Goal: Task Accomplishment & Management: Manage account settings

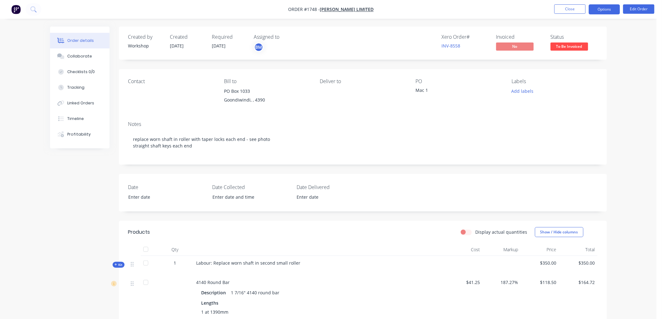
click at [619, 6] on button "Options" at bounding box center [603, 9] width 31 height 10
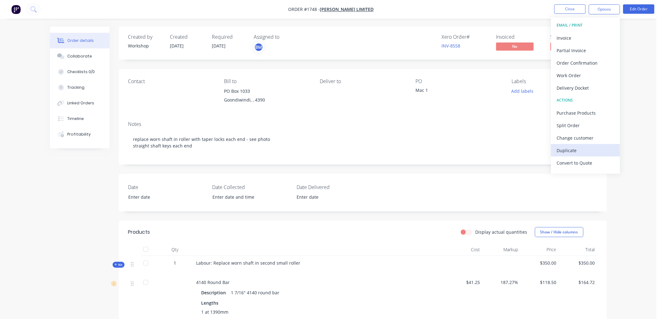
scroll to position [9, 0]
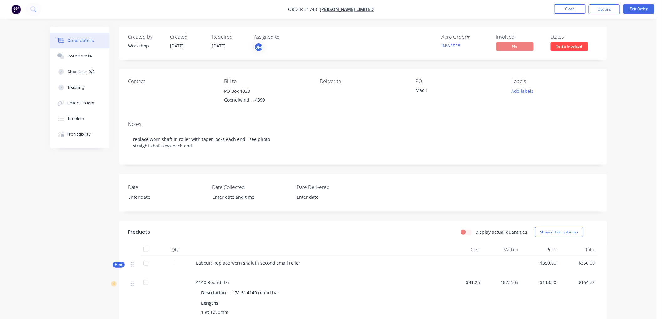
click at [646, 124] on div "Order details Collaborate Checklists 0/0 Tracking Linked Orders Timeline Profit…" at bounding box center [328, 220] width 656 height 440
click at [608, 12] on button "Options" at bounding box center [603, 9] width 31 height 10
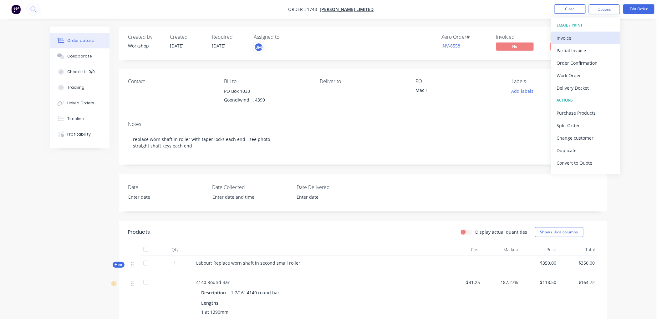
click at [588, 37] on div "Invoice" at bounding box center [586, 37] width 58 height 9
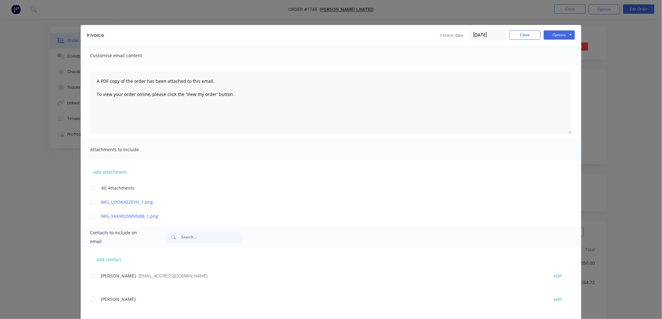
drag, startPoint x: 483, startPoint y: 33, endPoint x: 486, endPoint y: 33, distance: 3.4
click at [482, 33] on input "[DATE]" at bounding box center [487, 35] width 37 height 9
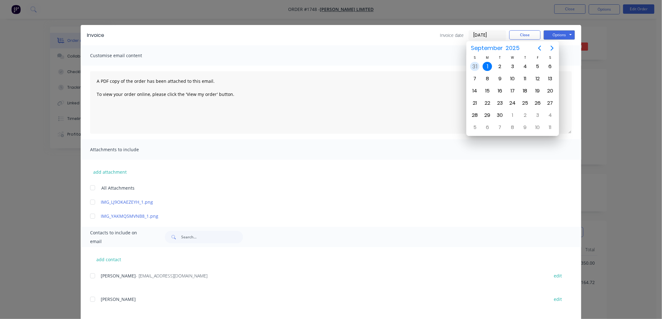
click at [476, 66] on div "31" at bounding box center [474, 66] width 9 height 9
type input "[DATE]"
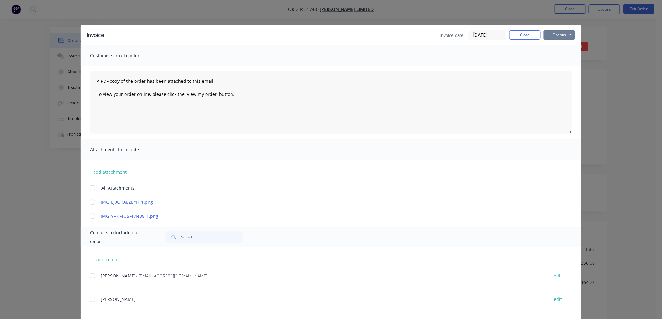
drag, startPoint x: 560, startPoint y: 39, endPoint x: 563, endPoint y: 39, distance: 3.8
click at [560, 38] on button "Options" at bounding box center [558, 34] width 31 height 9
click at [562, 45] on button "Preview" at bounding box center [563, 46] width 40 height 10
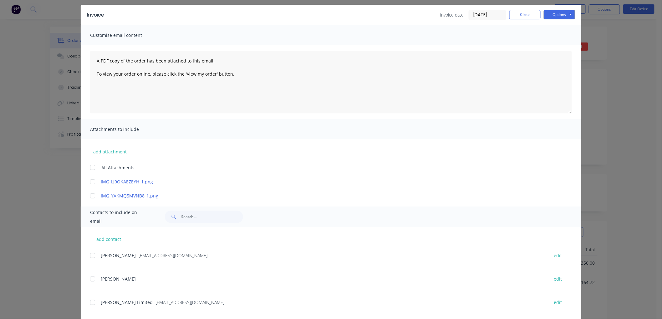
scroll to position [32, 0]
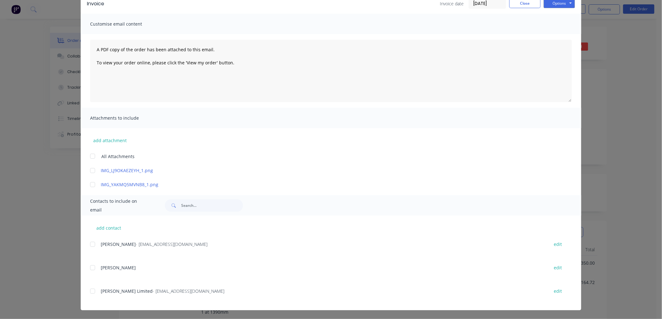
click at [88, 292] on div at bounding box center [92, 291] width 13 height 13
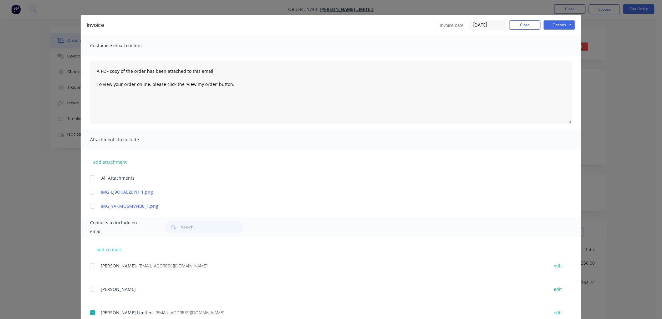
scroll to position [0, 0]
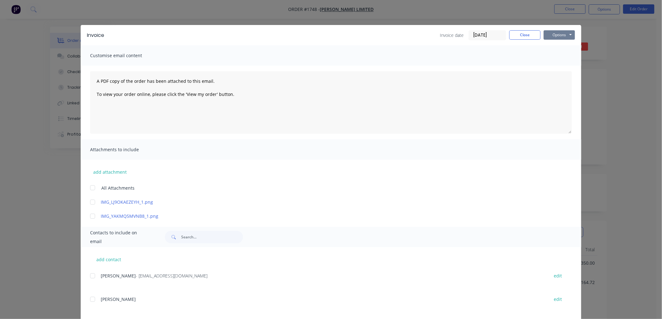
click at [556, 34] on button "Options" at bounding box center [558, 34] width 31 height 9
click at [566, 68] on button "Email" at bounding box center [563, 67] width 40 height 10
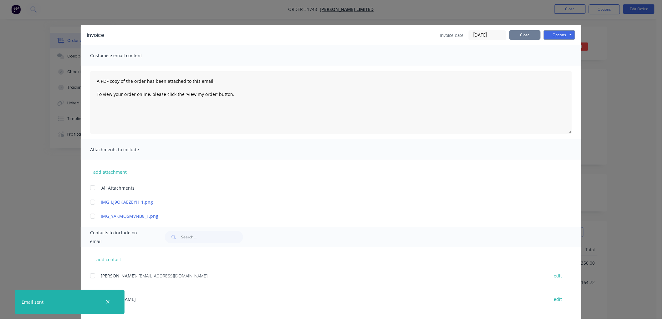
click at [523, 34] on button "Close" at bounding box center [524, 34] width 31 height 9
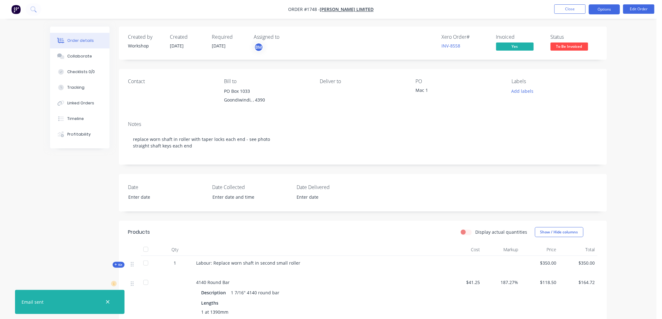
click at [599, 11] on button "Options" at bounding box center [603, 9] width 31 height 10
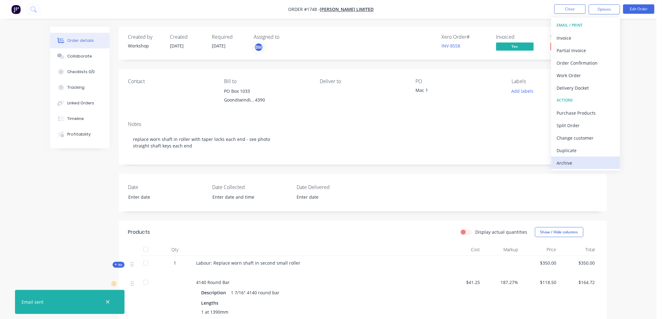
click at [570, 163] on div "Archive" at bounding box center [586, 163] width 58 height 9
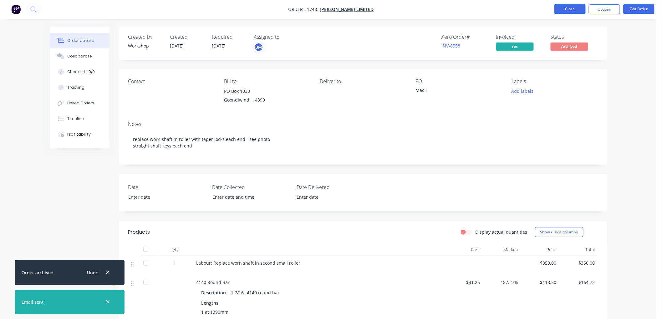
click at [573, 4] on button "Close" at bounding box center [569, 8] width 31 height 9
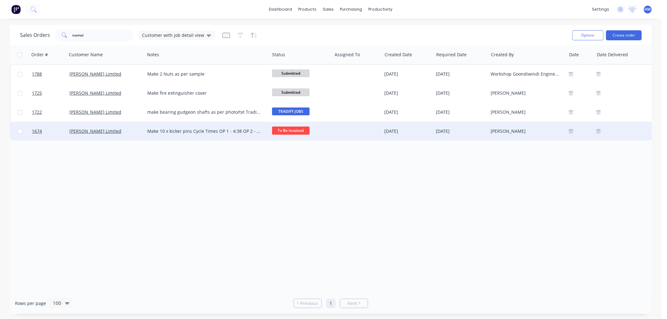
click at [135, 134] on div "[PERSON_NAME] Limited" at bounding box center [106, 131] width 78 height 19
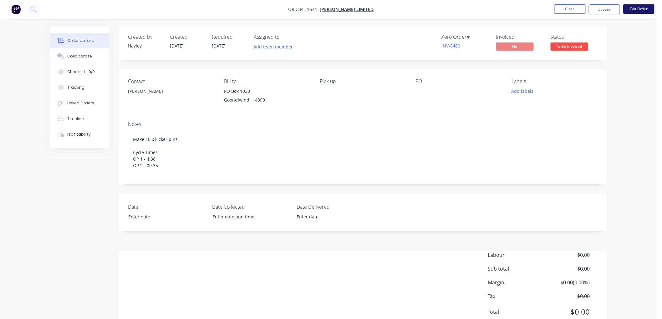
click at [641, 7] on button "Edit Order" at bounding box center [638, 8] width 31 height 9
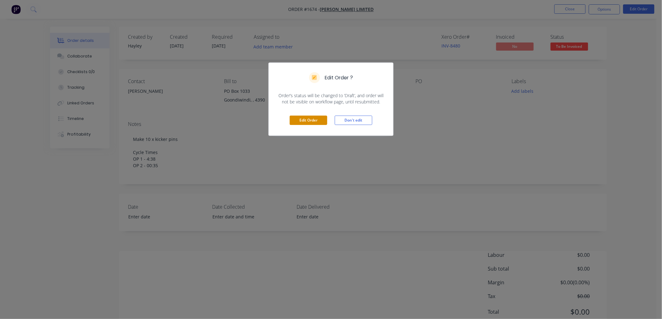
click at [317, 118] on button "Edit Order" at bounding box center [309, 120] width 38 height 9
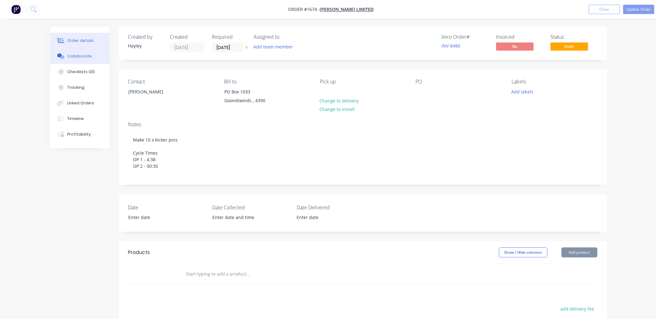
click at [94, 56] on button "Collaborate" at bounding box center [79, 56] width 59 height 16
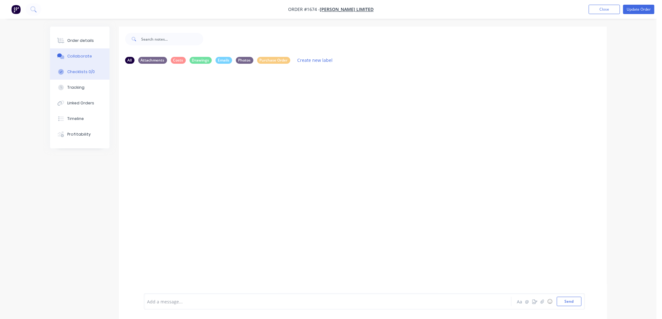
click at [87, 70] on div "Checklists 0/0" at bounding box center [81, 72] width 28 height 6
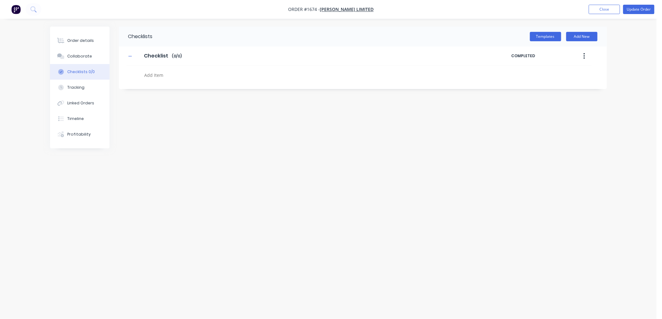
type textarea "x"
click at [85, 44] on button "Order details" at bounding box center [82, 41] width 59 height 16
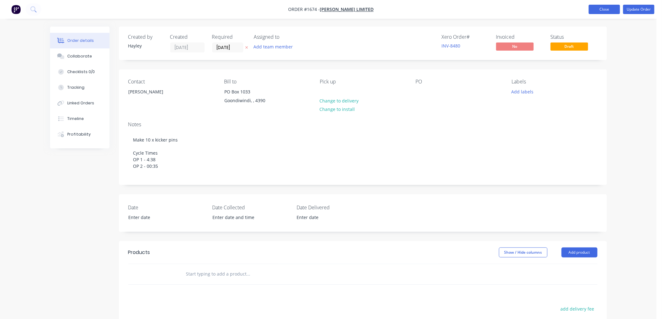
click at [605, 9] on button "Close" at bounding box center [603, 9] width 31 height 9
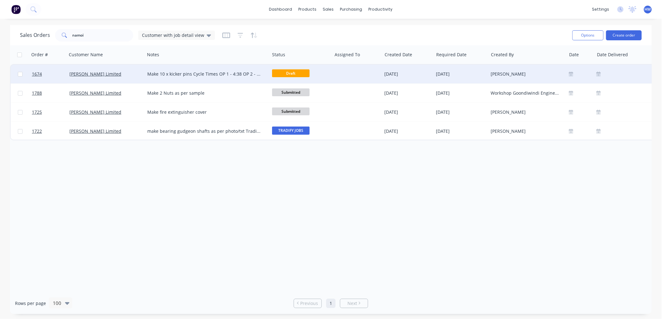
click at [140, 73] on div "[PERSON_NAME] Limited" at bounding box center [105, 74] width 73 height 6
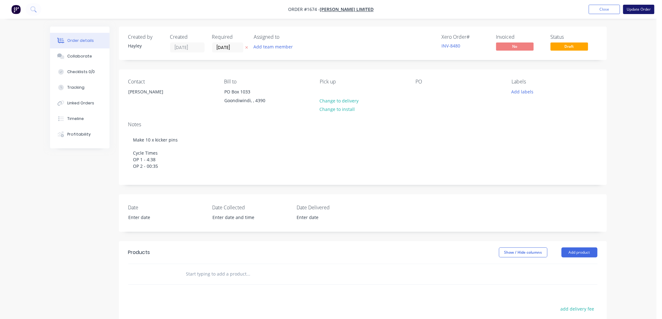
click at [640, 10] on button "Update Order" at bounding box center [638, 9] width 31 height 9
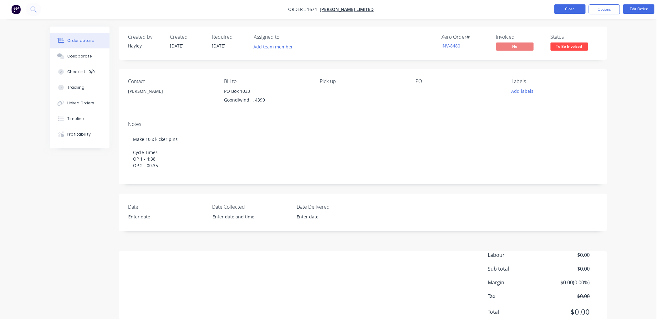
click at [571, 9] on button "Close" at bounding box center [569, 8] width 31 height 9
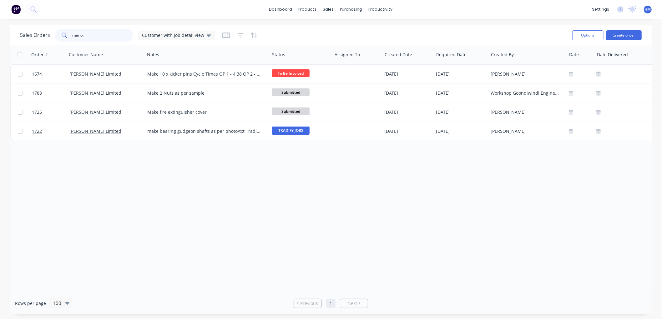
drag, startPoint x: 90, startPoint y: 35, endPoint x: 48, endPoint y: 34, distance: 41.6
click at [48, 34] on div "Sales Orders namoi Customer with job detail view" at bounding box center [117, 35] width 195 height 13
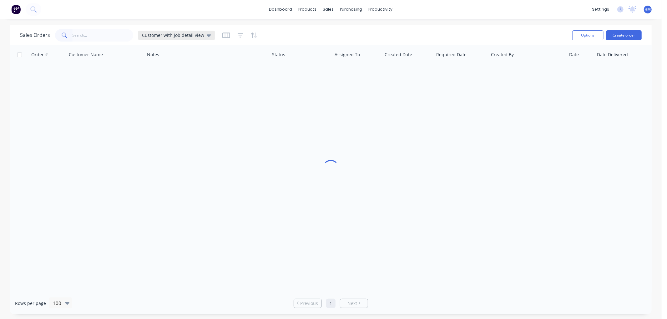
click at [173, 35] on span "Customer with job detail view" at bounding box center [173, 35] width 62 height 7
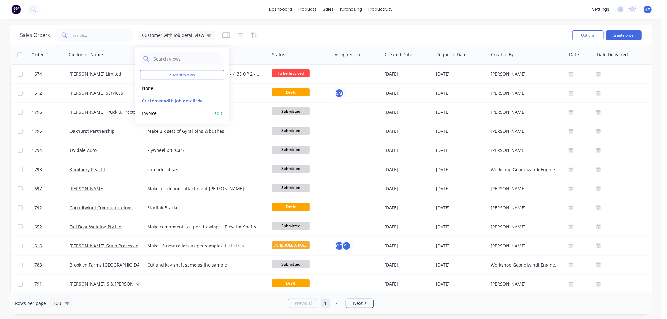
click at [151, 114] on button "Invoice" at bounding box center [175, 113] width 71 height 7
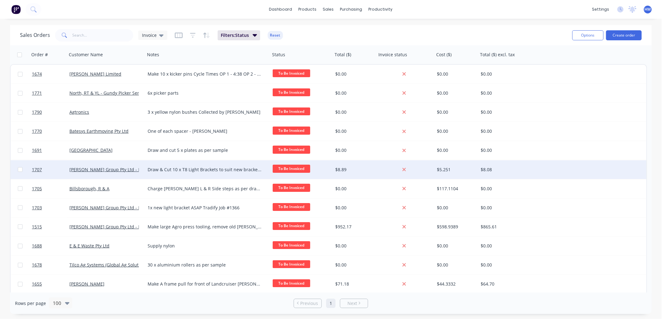
click at [145, 174] on div "Draw & Cut 10 x T8 Light Brackets to suit new bracket 10x 6mm mild sheet: 10 x …" at bounding box center [207, 169] width 125 height 19
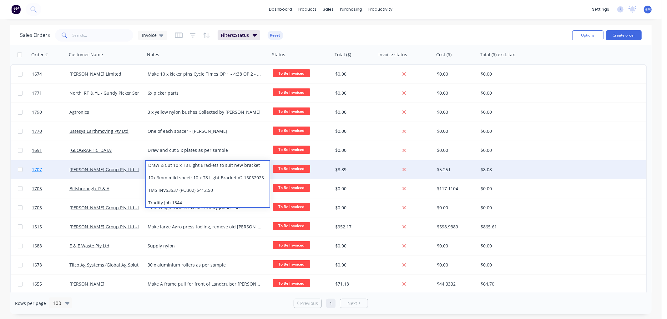
click at [57, 173] on link "1707" at bounding box center [51, 169] width 38 height 19
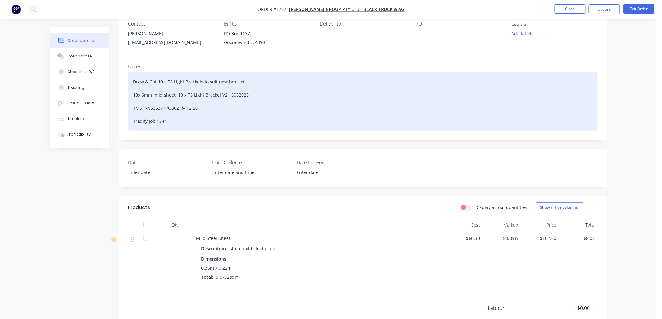
scroll to position [69, 0]
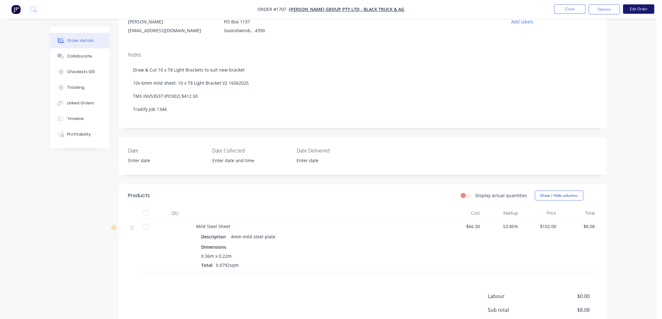
click at [652, 10] on button "Edit Order" at bounding box center [638, 8] width 31 height 9
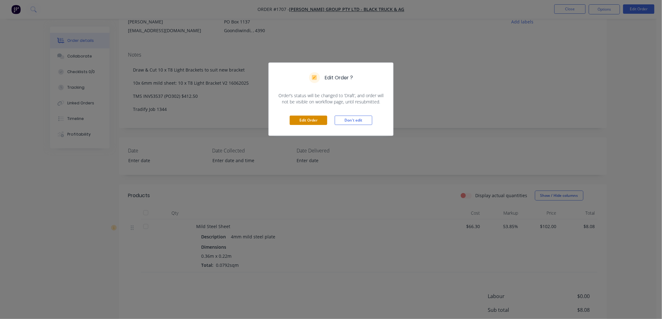
click at [314, 117] on button "Edit Order" at bounding box center [309, 120] width 38 height 9
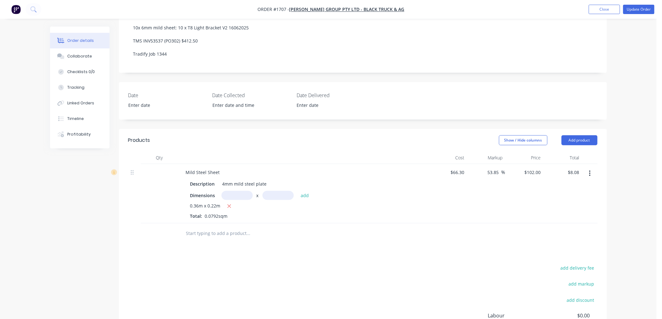
scroll to position [139, 0]
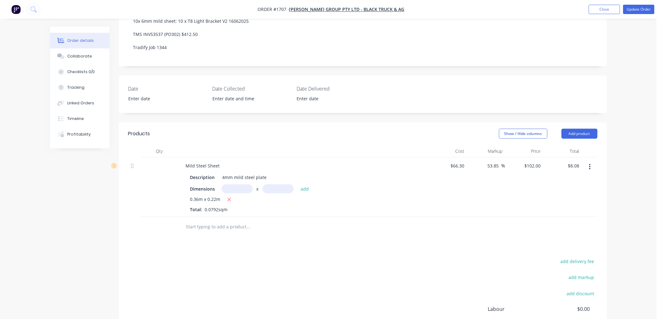
click at [230, 232] on input "text" at bounding box center [248, 227] width 125 height 13
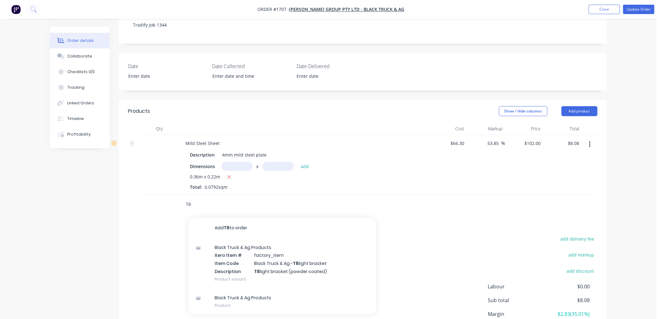
scroll to position [174, 0]
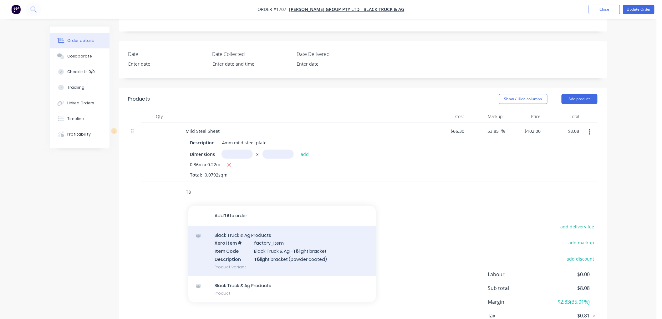
type input "T8"
click at [289, 253] on div "Black Truck & Ag Products Xero Item # factory_item Item Code Black Truck & Ag -…" at bounding box center [282, 251] width 188 height 50
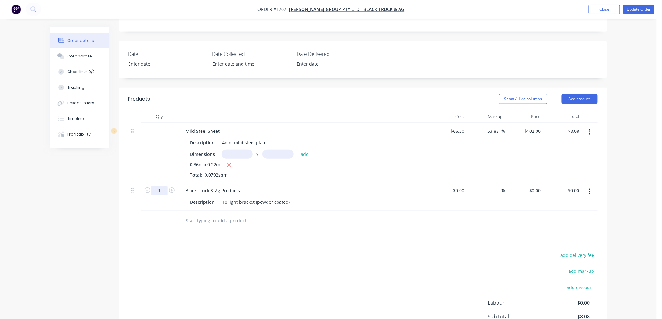
click at [162, 195] on input "1" at bounding box center [159, 190] width 16 height 9
type input "10"
click at [233, 193] on div "Black Truck & Ag Products" at bounding box center [213, 190] width 64 height 9
click at [181, 195] on div "Black Truck & Ag Products" at bounding box center [213, 190] width 64 height 9
click at [224, 207] on div "T8 light bracket (powder coated)" at bounding box center [256, 202] width 73 height 9
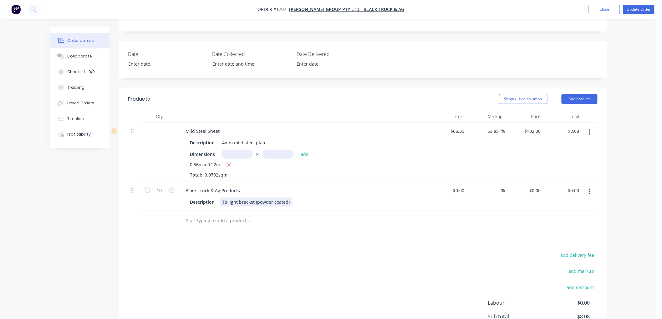
click at [221, 207] on div "Description T8 light bracket (powder coated)" at bounding box center [302, 202] width 229 height 9
click at [330, 207] on div "Description Supply v2 T8 light bracket (powder coated)" at bounding box center [302, 202] width 229 height 9
click at [534, 195] on div "0 0" at bounding box center [538, 190] width 10 height 9
type input "$395.00"
type input "$3,950.00"
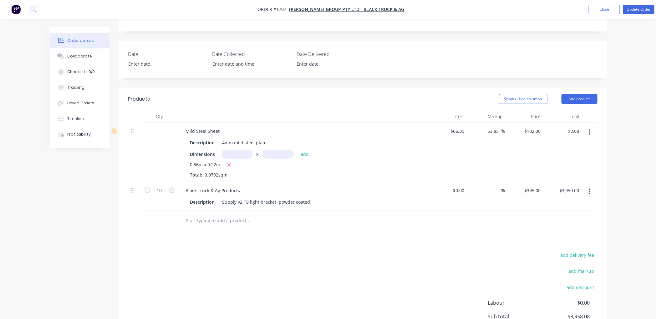
click at [456, 242] on div "Products Show / Hide columns Add product Qty Cost Markup Price Total Mild Steel…" at bounding box center [363, 234] width 488 height 293
click at [589, 136] on icon "button" at bounding box center [590, 132] width 2 height 7
click at [560, 189] on div "Delete" at bounding box center [567, 186] width 48 height 9
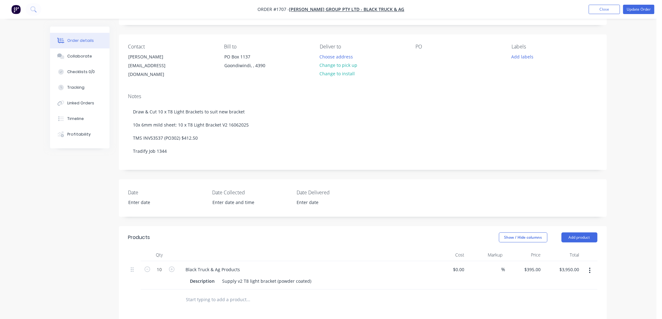
scroll to position [35, 0]
click at [422, 56] on div at bounding box center [421, 57] width 10 height 9
click at [639, 8] on button "Update Order" at bounding box center [638, 9] width 31 height 9
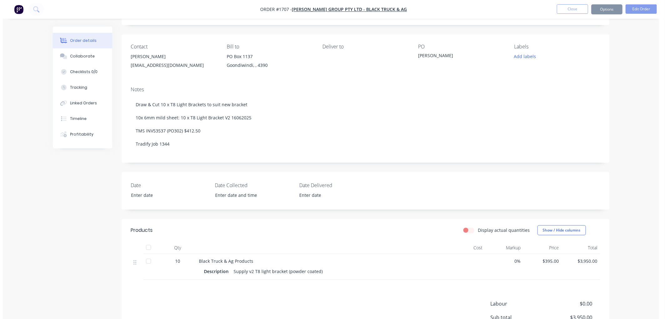
scroll to position [0, 0]
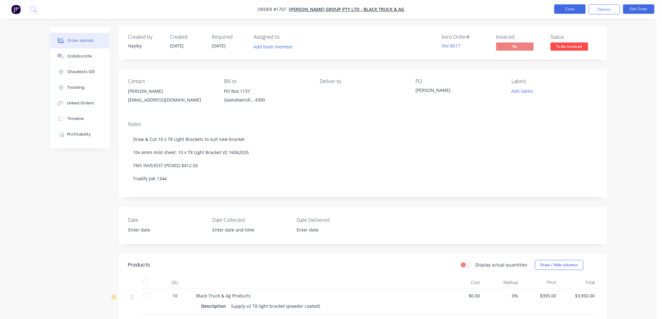
click at [576, 9] on button "Close" at bounding box center [569, 8] width 31 height 9
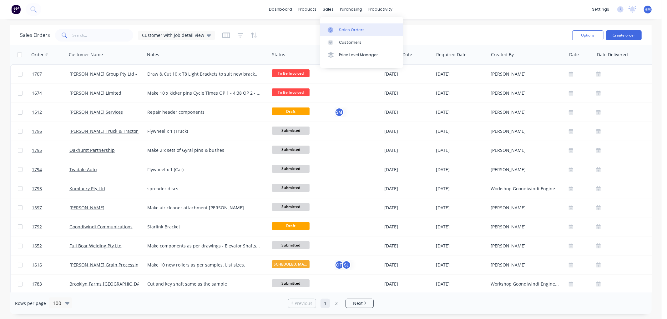
click at [351, 29] on div "Sales Orders" at bounding box center [352, 30] width 26 height 6
click at [189, 32] on div "Customer with job detail view" at bounding box center [176, 35] width 77 height 9
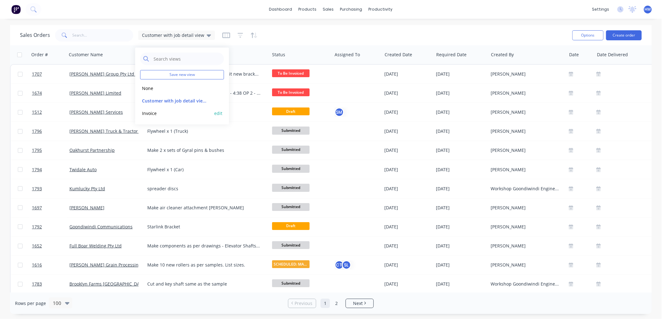
click at [149, 112] on button "Invoice" at bounding box center [175, 113] width 71 height 7
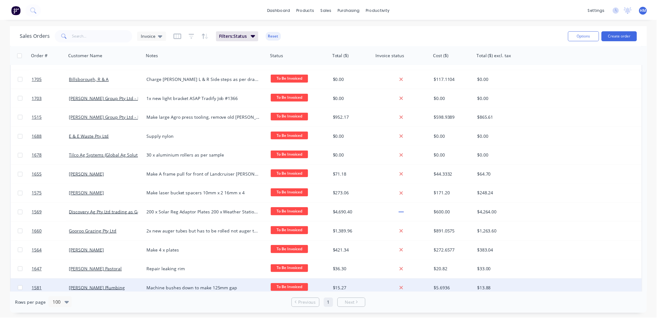
scroll to position [145, 0]
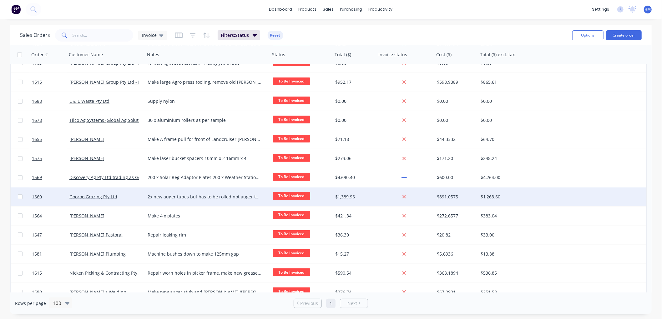
click at [130, 195] on div "Gooroo Grazing Pty Ltd" at bounding box center [103, 197] width 69 height 6
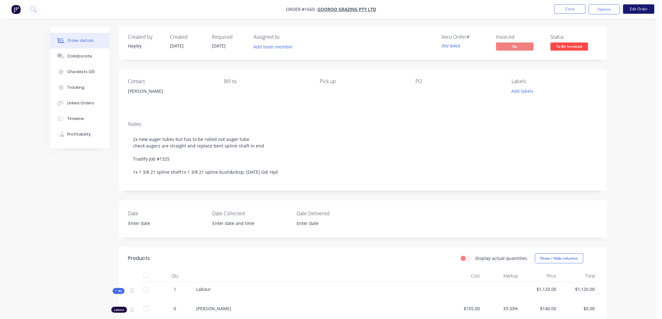
click at [639, 8] on button "Edit Order" at bounding box center [638, 8] width 31 height 9
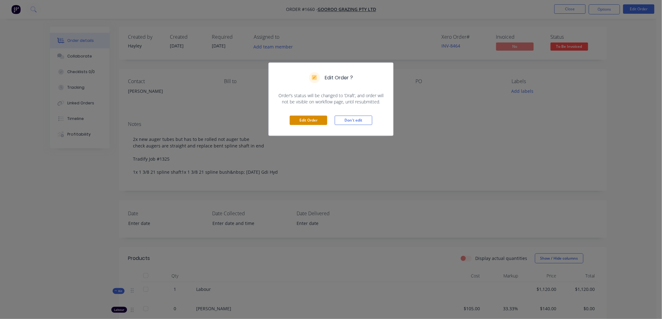
click at [303, 120] on button "Edit Order" at bounding box center [309, 120] width 38 height 9
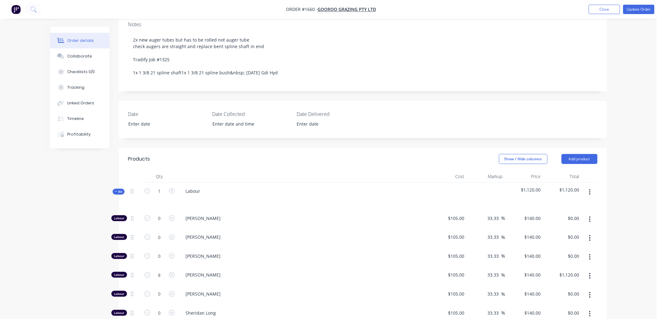
scroll to position [104, 0]
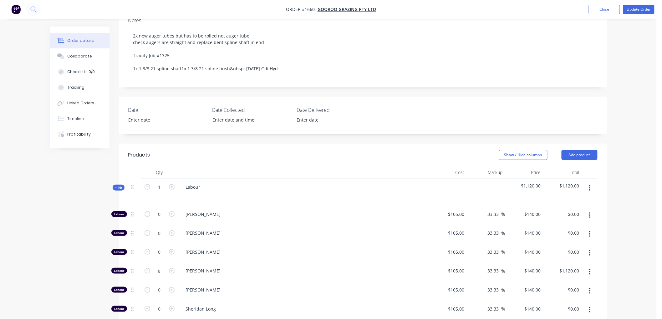
click at [117, 187] on icon at bounding box center [115, 187] width 3 height 3
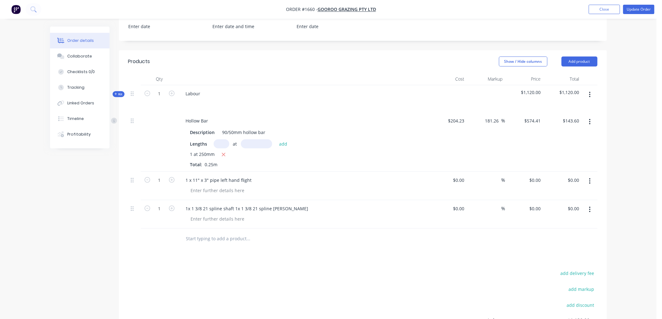
scroll to position [208, 0]
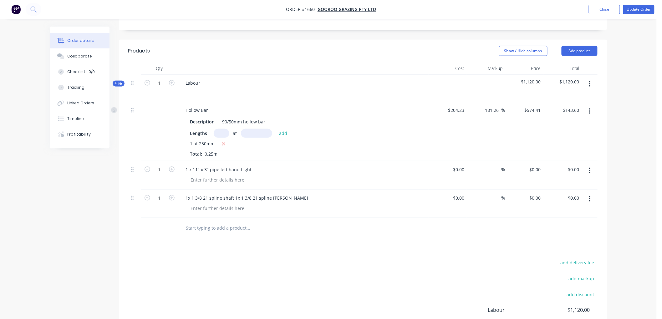
click at [213, 226] on input "text" at bounding box center [248, 228] width 125 height 13
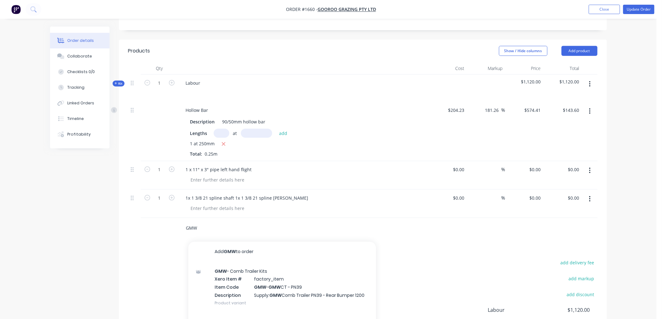
type input "GMW"
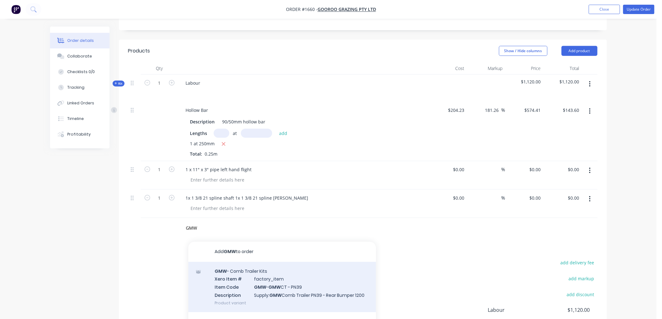
click at [276, 278] on div "GMW - Comb Trailer Kits Xero Item # factory_item Item Code GMW - GMW CT - PN39 …" at bounding box center [282, 287] width 188 height 50
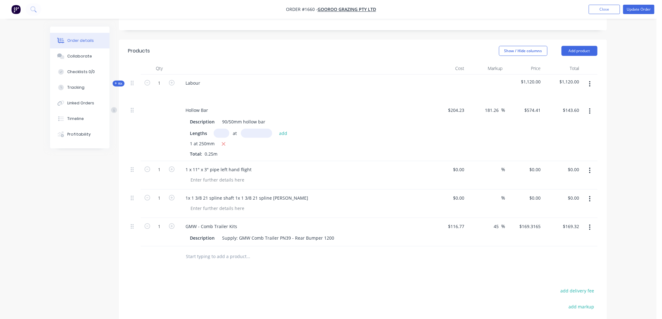
click at [590, 225] on button "button" at bounding box center [589, 227] width 15 height 11
click at [567, 283] on div "Delete" at bounding box center [567, 281] width 48 height 9
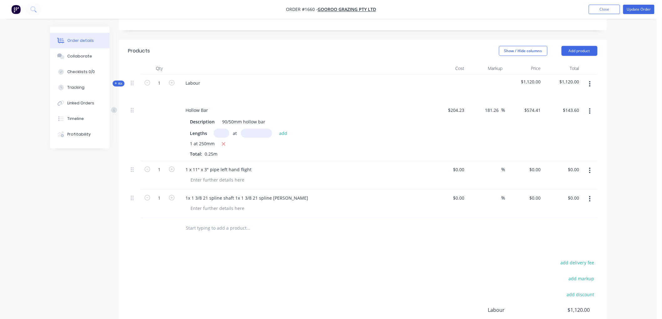
click at [213, 236] on div at bounding box center [290, 228] width 225 height 20
click at [208, 224] on input "text" at bounding box center [248, 228] width 125 height 13
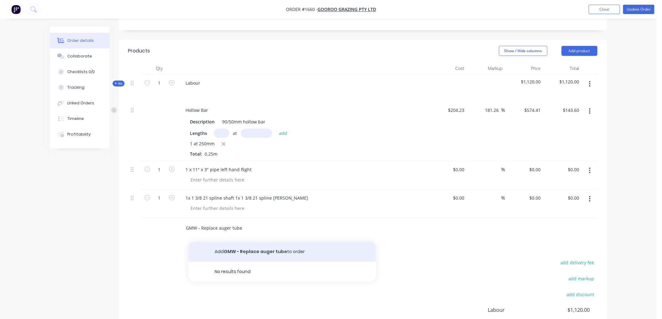
type input "GMW - Replace auger tube"
click at [277, 247] on button "Add GMW - Replace auger tube to order" at bounding box center [282, 252] width 188 height 20
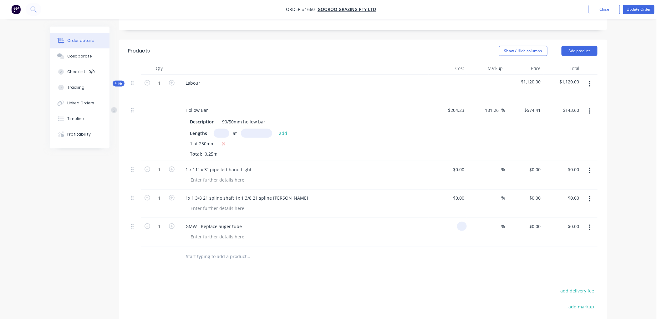
click at [458, 227] on div at bounding box center [462, 226] width 10 height 9
type input "$1,682.00"
click at [353, 249] on div at bounding box center [290, 257] width 225 height 20
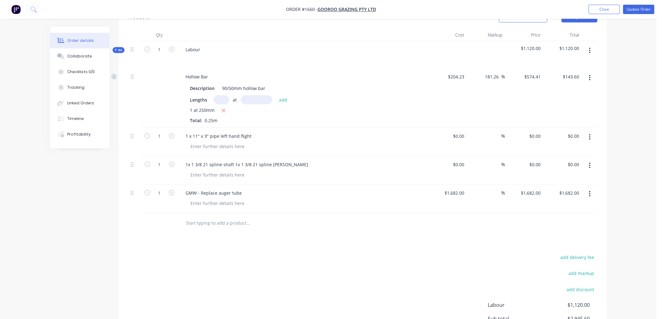
scroll to position [243, 0]
click at [215, 221] on input "text" at bounding box center [248, 222] width 125 height 13
click at [186, 221] on input "Spline Shaft 1 3/8"" at bounding box center [248, 222] width 125 height 13
type input "21 Spline Shaft 1 3/8""
click at [234, 243] on button "Add 21 Spline Shaft 1 3/8" to order" at bounding box center [282, 246] width 188 height 20
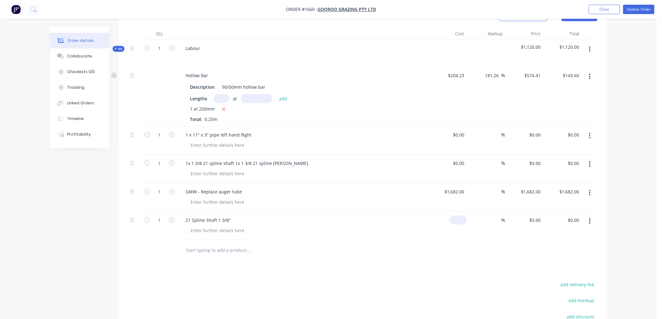
click at [461, 219] on input at bounding box center [459, 220] width 14 height 9
type input "$48.31"
click at [495, 218] on input at bounding box center [497, 220] width 7 height 9
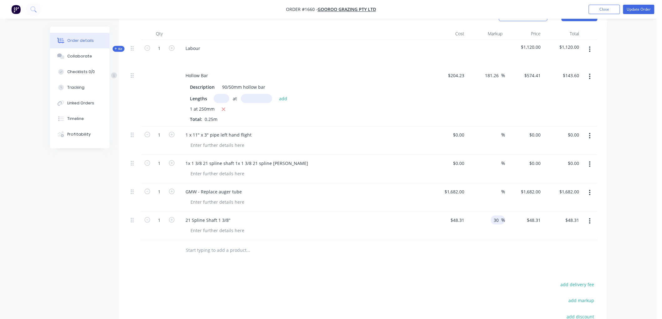
type input "30"
type input "$62.803"
type input "$62.80"
click at [480, 246] on div at bounding box center [362, 250] width 469 height 20
click at [205, 248] on input "text" at bounding box center [248, 250] width 125 height 13
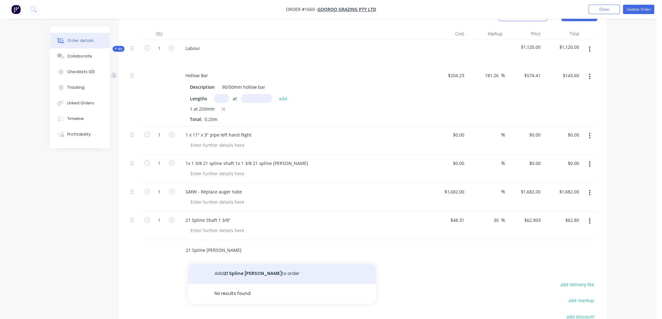
type input "21 Spline [PERSON_NAME]"
click at [236, 274] on button "Add 21 Spline [PERSON_NAME] to order" at bounding box center [282, 274] width 188 height 20
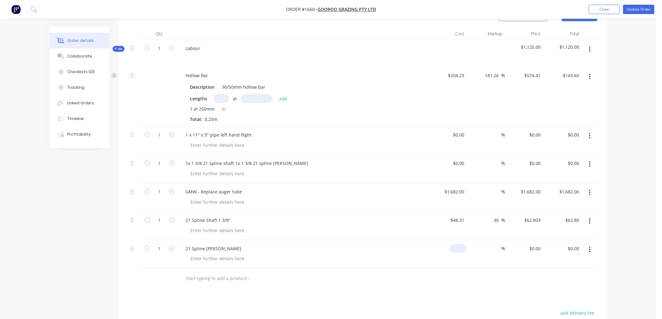
click at [460, 245] on input at bounding box center [459, 248] width 14 height 9
type input "$39.95"
type input "30"
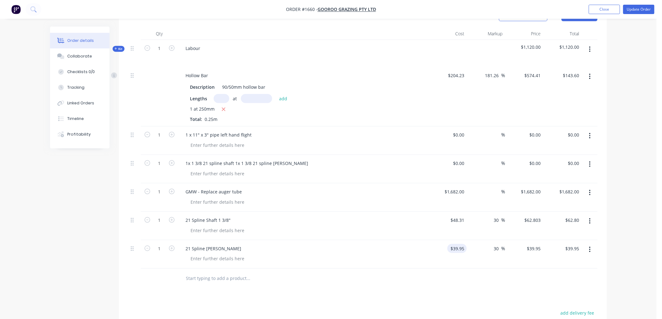
type input "51.935"
type input "$51.94"
type input "$51.935"
click at [589, 163] on icon "button" at bounding box center [590, 164] width 2 height 7
click at [564, 216] on div "Delete" at bounding box center [567, 218] width 48 height 9
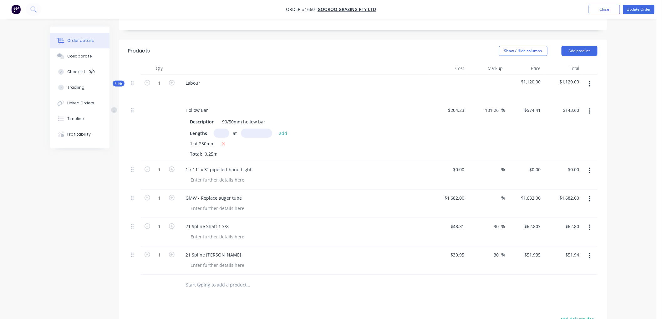
scroll to position [174, 0]
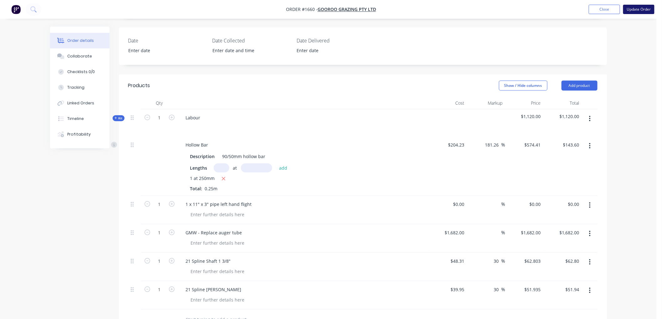
drag, startPoint x: 644, startPoint y: 8, endPoint x: 636, endPoint y: 8, distance: 8.1
click at [636, 8] on button "Update Order" at bounding box center [638, 9] width 31 height 9
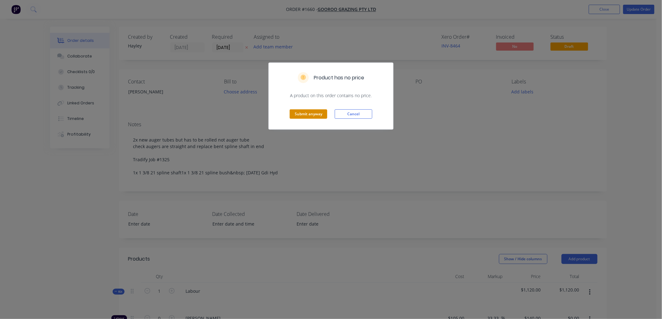
click at [305, 113] on button "Submit anyway" at bounding box center [309, 113] width 38 height 9
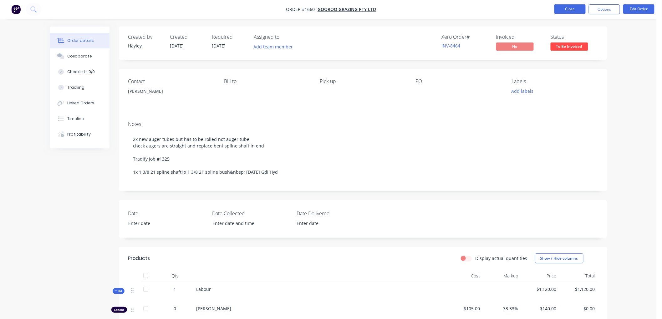
click at [575, 7] on button "Close" at bounding box center [569, 8] width 31 height 9
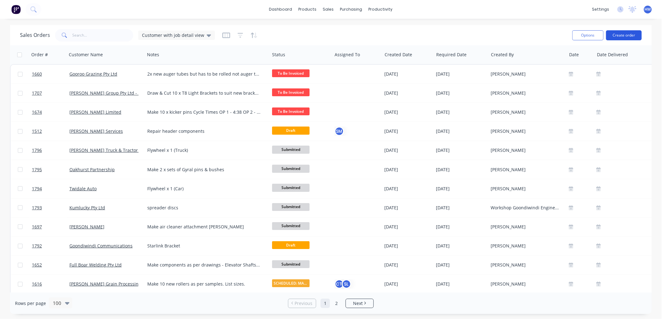
click at [617, 34] on button "Create order" at bounding box center [624, 35] width 36 height 10
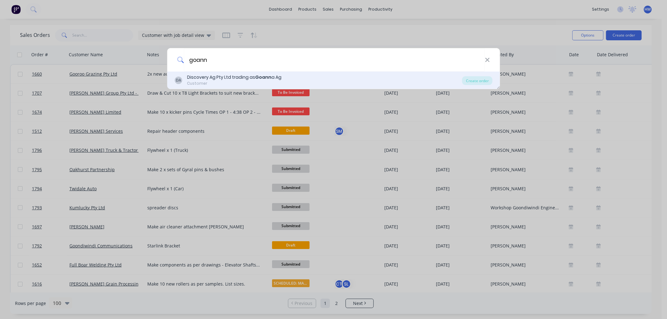
type input "goann"
click at [209, 83] on div "Customer" at bounding box center [234, 84] width 94 height 6
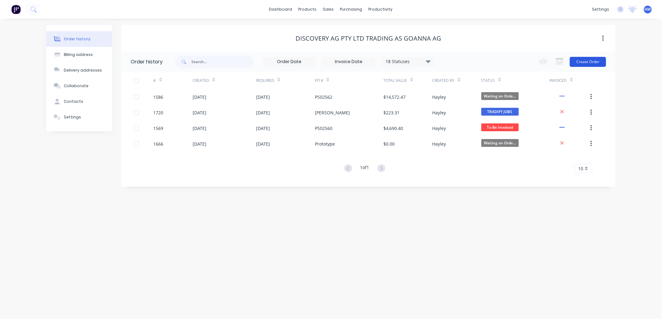
click at [579, 62] on button "Create Order" at bounding box center [588, 62] width 36 height 10
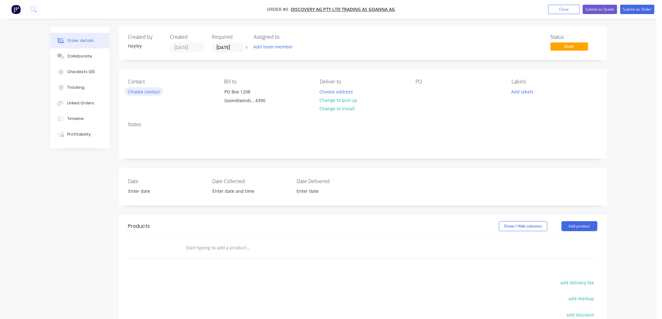
click at [139, 93] on button "Choose contact" at bounding box center [143, 91] width 38 height 8
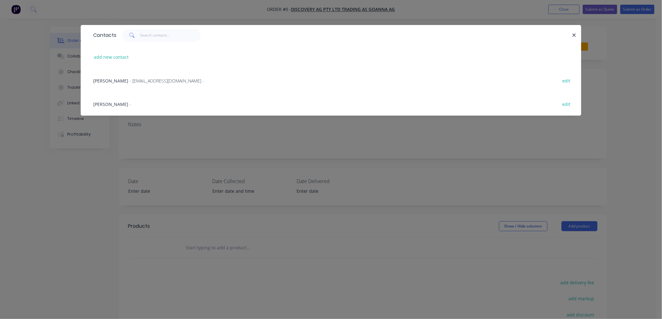
click at [129, 80] on span "- [EMAIL_ADDRESS][DOMAIN_NAME] -" at bounding box center [166, 81] width 74 height 6
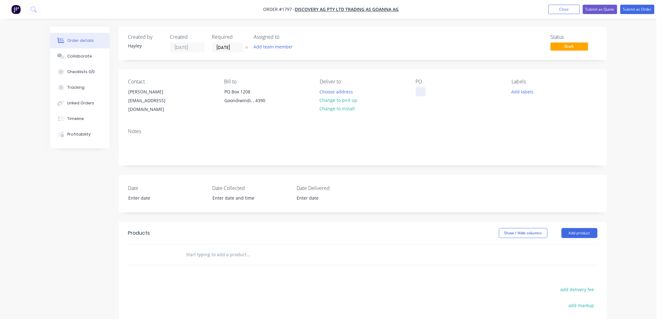
click at [423, 91] on div at bounding box center [421, 91] width 10 height 9
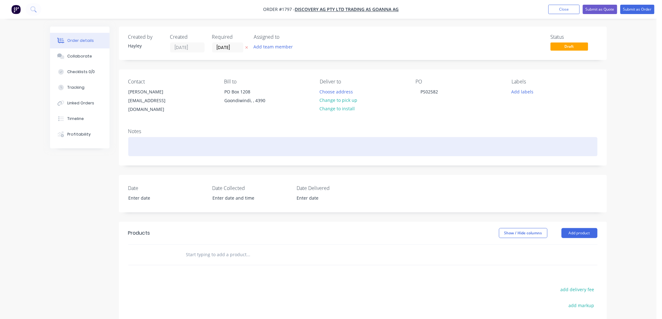
click at [164, 141] on div at bounding box center [362, 146] width 469 height 19
click at [152, 143] on div at bounding box center [362, 146] width 469 height 19
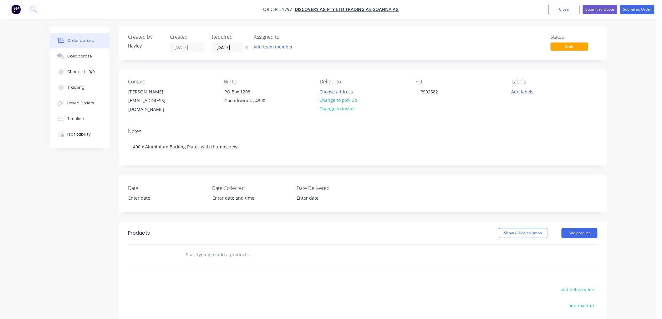
click at [232, 249] on input "text" at bounding box center [248, 255] width 125 height 13
click at [644, 7] on button "Submit as Order" at bounding box center [637, 9] width 34 height 9
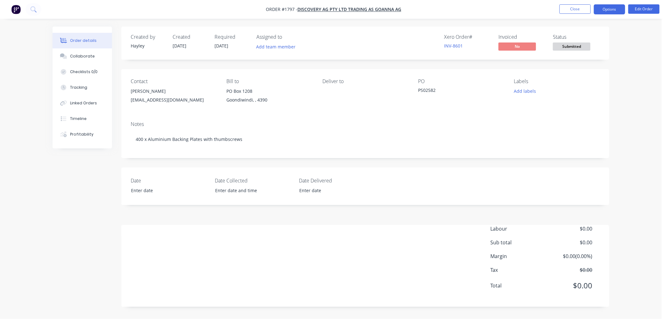
click at [611, 8] on button "Options" at bounding box center [609, 9] width 31 height 10
drag, startPoint x: 269, startPoint y: 250, endPoint x: 462, endPoint y: 158, distance: 214.0
click at [279, 245] on div "Labour $0.00 Sub total $0.00 Margin $0.00 ( 0.00 %) Tax $0.00 Total $0.00" at bounding box center [365, 261] width 469 height 73
click at [644, 12] on button "Edit Order" at bounding box center [643, 8] width 31 height 9
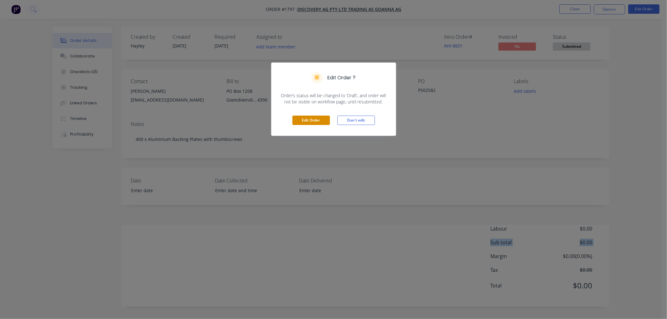
click at [305, 120] on button "Edit Order" at bounding box center [311, 120] width 38 height 9
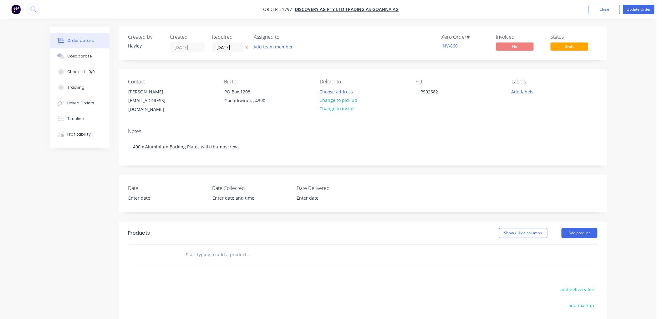
click at [238, 249] on input "text" at bounding box center [248, 255] width 125 height 13
click at [586, 228] on button "Add product" at bounding box center [579, 233] width 36 height 10
click at [582, 245] on div "Product catalogue" at bounding box center [567, 249] width 48 height 9
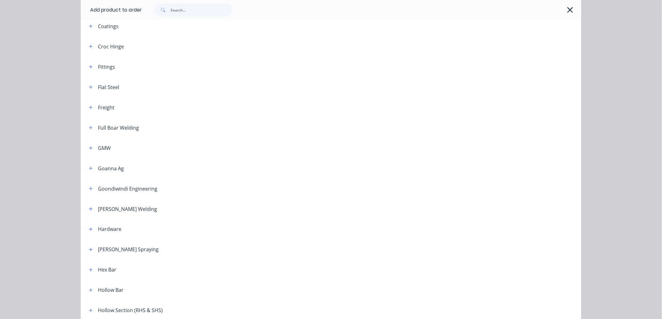
scroll to position [278, 0]
click at [89, 166] on icon "button" at bounding box center [90, 166] width 3 height 3
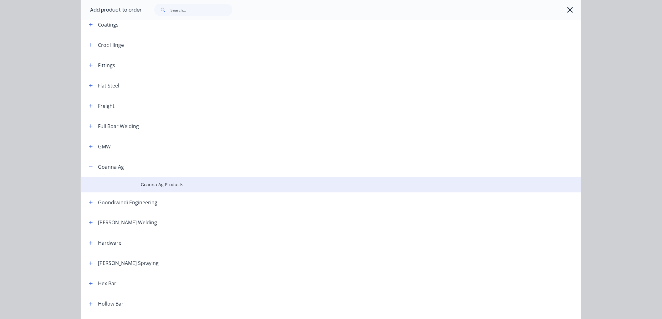
click at [164, 184] on span "Goanna Ag Products" at bounding box center [317, 184] width 352 height 7
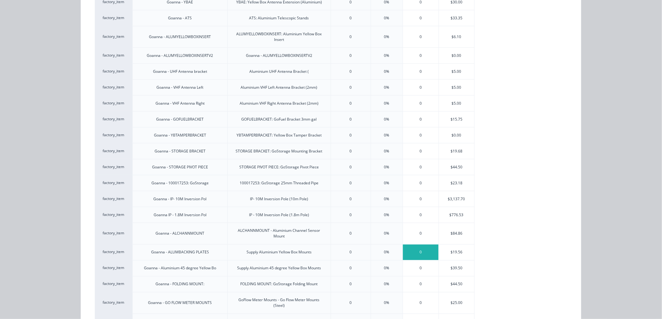
click at [423, 246] on div "0" at bounding box center [421, 253] width 36 height 16
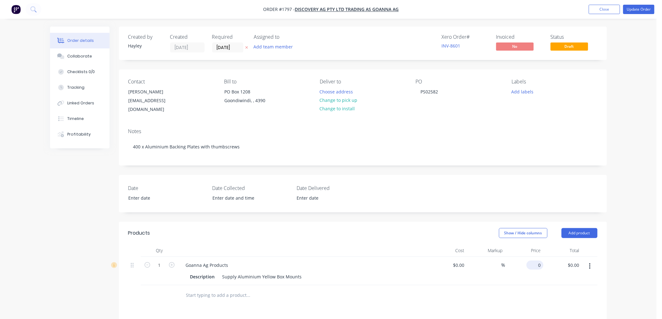
click at [538, 261] on input "0" at bounding box center [536, 265] width 14 height 9
type input "$19.56"
drag, startPoint x: 198, startPoint y: 285, endPoint x: 5, endPoint y: 312, distance: 194.8
click at [193, 289] on input "text" at bounding box center [248, 295] width 125 height 13
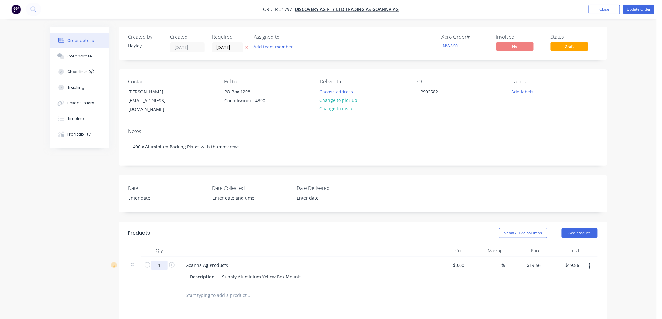
click at [159, 261] on input "1" at bounding box center [159, 265] width 16 height 9
type input "400"
type input "$7,824.00"
click at [210, 289] on input "text" at bounding box center [248, 295] width 125 height 13
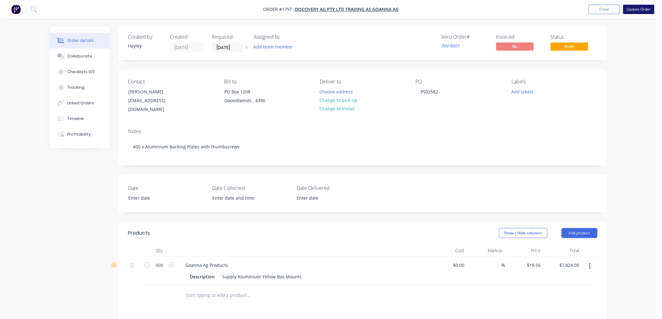
click at [635, 9] on button "Update Order" at bounding box center [638, 9] width 31 height 9
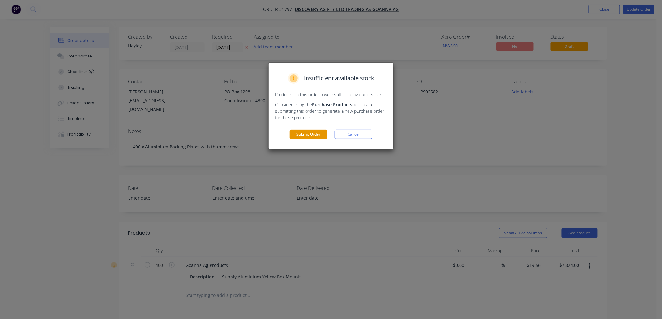
click at [298, 134] on button "Submit Order" at bounding box center [309, 134] width 38 height 9
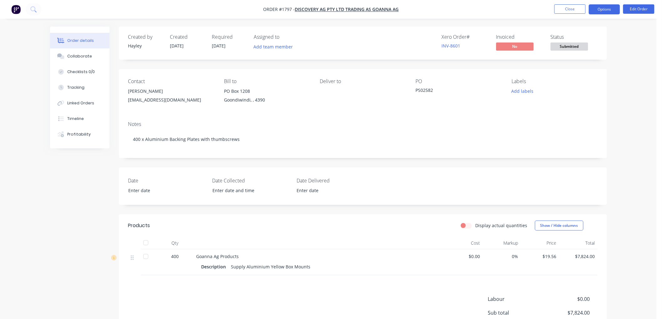
click at [600, 7] on button "Options" at bounding box center [603, 9] width 31 height 10
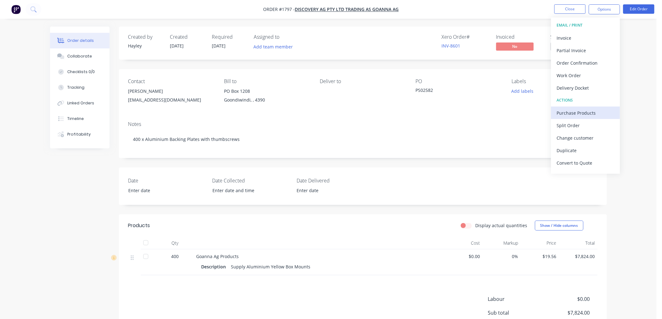
click at [592, 113] on div "Purchase Products" at bounding box center [586, 113] width 58 height 9
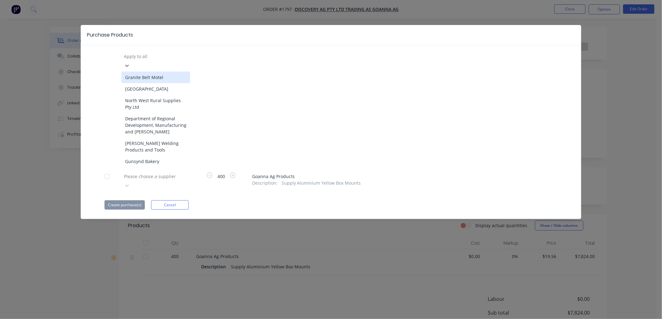
click at [146, 55] on div at bounding box center [168, 57] width 90 height 8
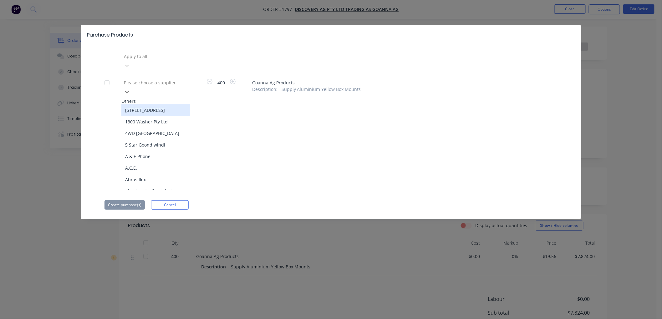
click at [139, 79] on div at bounding box center [168, 83] width 90 height 8
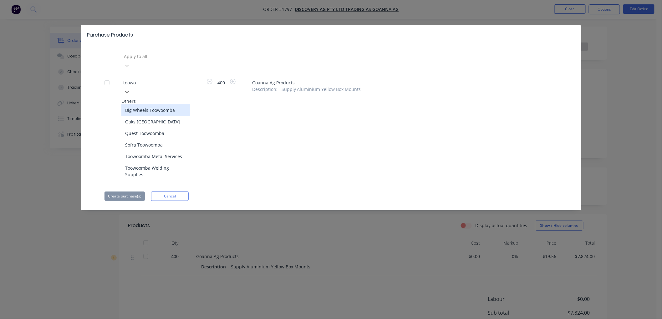
type input "toowoo"
click at [151, 151] on div "Toowoomba Metal Services" at bounding box center [155, 157] width 69 height 12
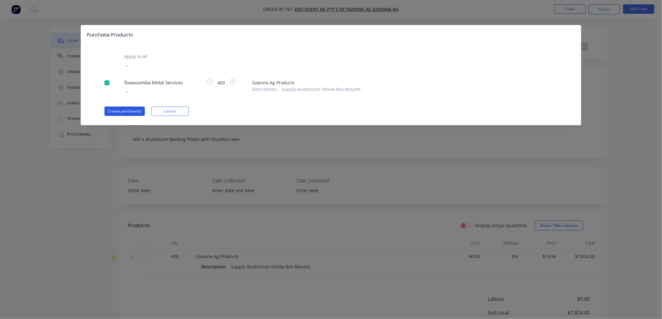
click at [110, 107] on button "Create purchase(s)" at bounding box center [124, 111] width 40 height 9
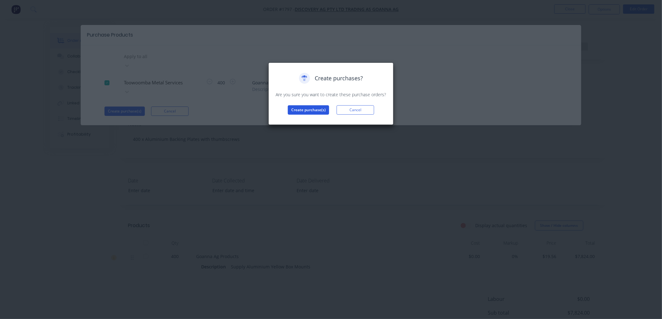
click at [322, 109] on button "Create purchase(s)" at bounding box center [308, 109] width 41 height 9
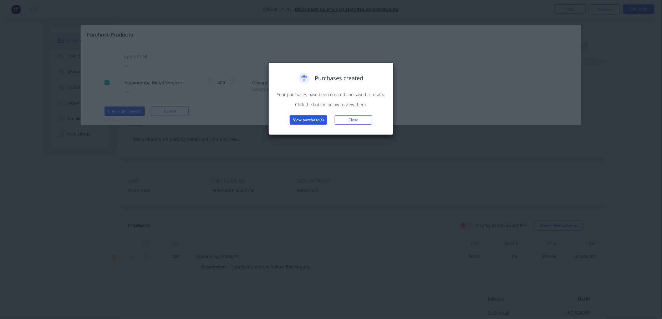
click at [311, 121] on button "View purchase(s)" at bounding box center [309, 119] width 38 height 9
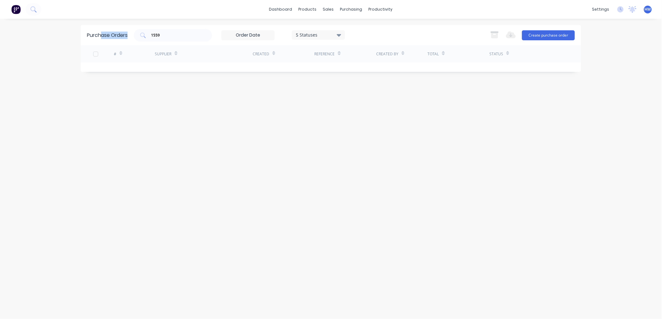
drag, startPoint x: 180, startPoint y: 30, endPoint x: 102, endPoint y: 37, distance: 78.1
click at [102, 36] on div "Purchase Orders 1559 5 Statuses 5 Statuses Export to Excel (XLSX) Create purcha…" at bounding box center [331, 35] width 500 height 20
click at [188, 31] on div "1559" at bounding box center [173, 35] width 78 height 13
type input "1"
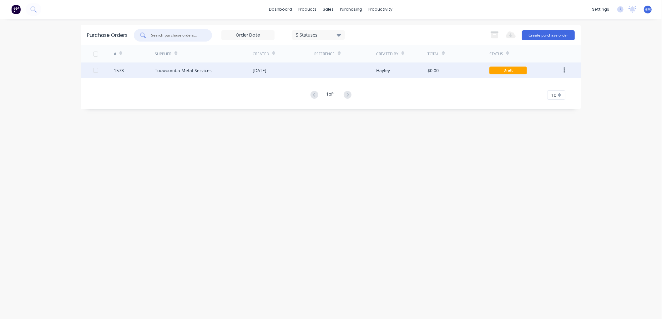
click at [225, 71] on div "Toowoomba Metal Services" at bounding box center [204, 71] width 98 height 16
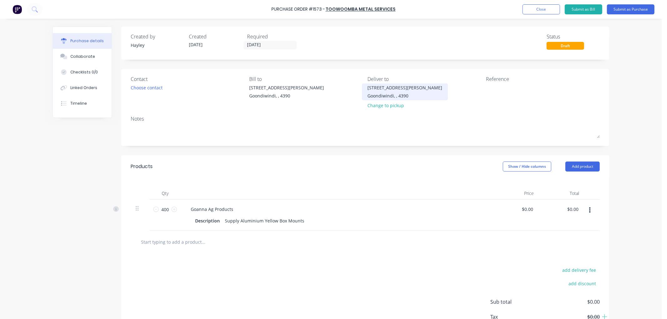
click at [382, 97] on div "Goondiwindi, , 4390" at bounding box center [405, 96] width 75 height 7
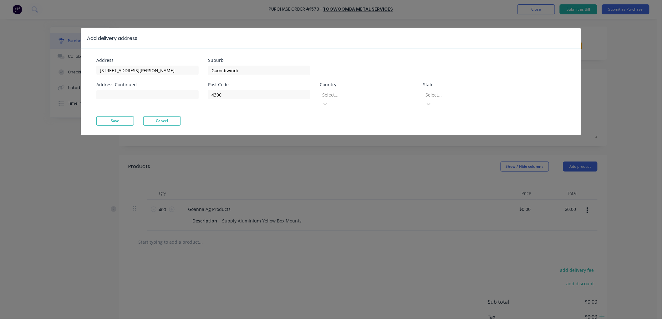
click at [361, 94] on div at bounding box center [366, 95] width 90 height 8
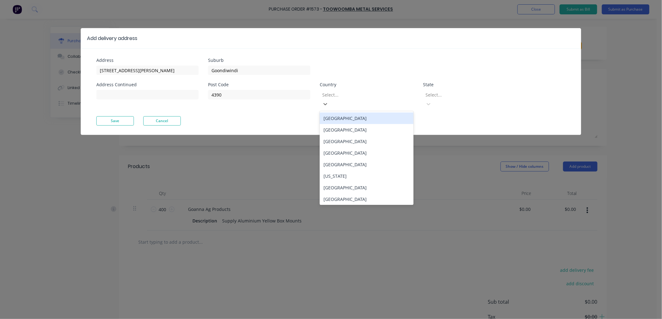
drag, startPoint x: 343, startPoint y: 107, endPoint x: 350, endPoint y: 104, distance: 6.9
click at [346, 113] on div "[GEOGRAPHIC_DATA]" at bounding box center [367, 119] width 94 height 12
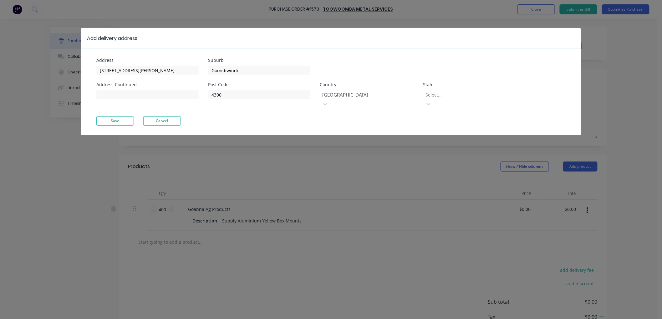
click at [475, 93] on div at bounding box center [470, 95] width 90 height 8
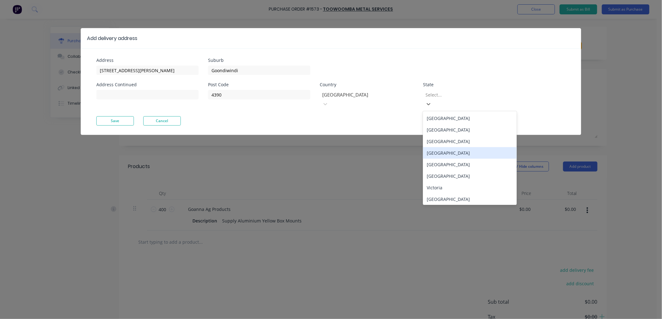
click at [466, 147] on div "[GEOGRAPHIC_DATA]" at bounding box center [470, 153] width 94 height 12
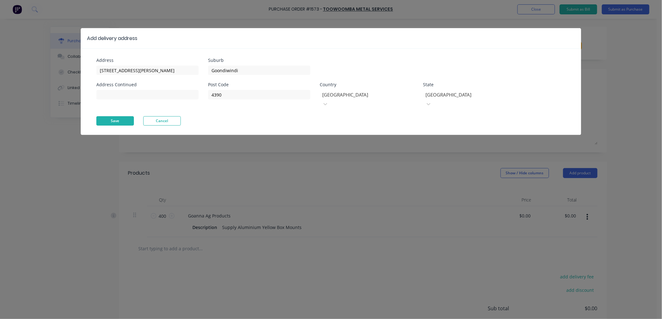
click at [123, 116] on button "Save" at bounding box center [115, 120] width 38 height 9
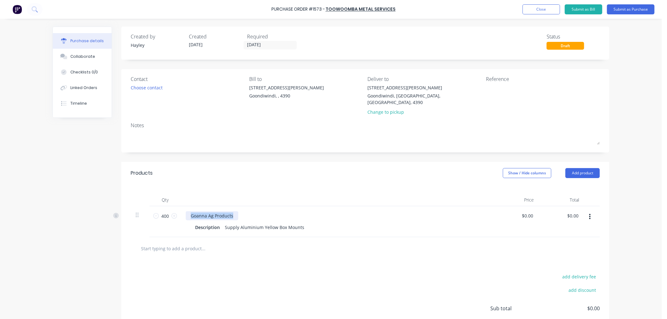
drag, startPoint x: 231, startPoint y: 210, endPoint x: 181, endPoint y: 212, distance: 50.1
click at [181, 212] on div "Goanna Ag Products Description Supply Aluminium Yellow Box Mounts" at bounding box center [337, 221] width 313 height 31
click at [298, 223] on div "Supply Aluminium Yellow Box Mounts" at bounding box center [264, 227] width 84 height 9
click at [92, 58] on button "Collaborate" at bounding box center [82, 57] width 59 height 16
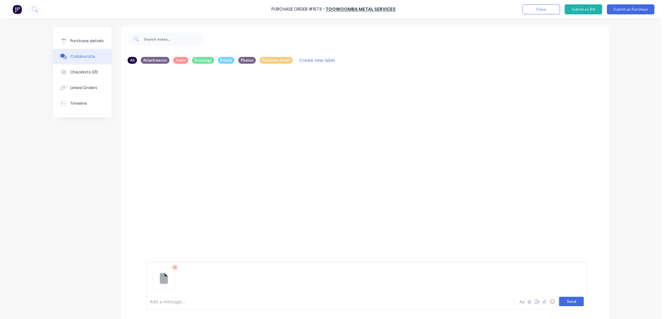
click at [570, 303] on button "Send" at bounding box center [571, 301] width 25 height 9
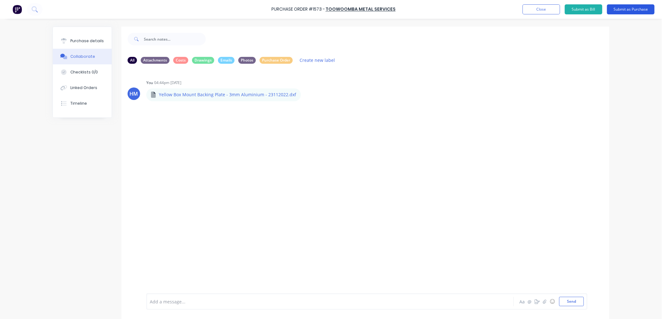
click at [621, 13] on button "Submit as Purchase" at bounding box center [631, 9] width 48 height 10
click at [71, 38] on div "Purchase details" at bounding box center [86, 41] width 33 height 6
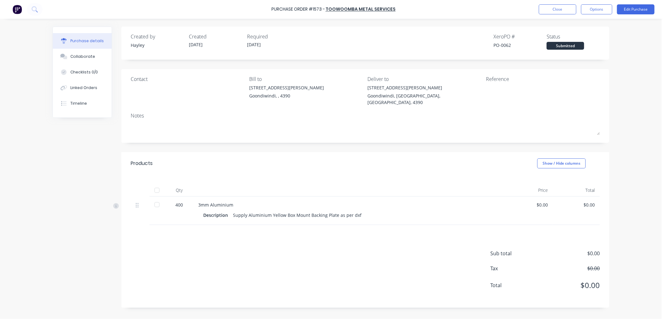
click at [181, 202] on div "400" at bounding box center [179, 205] width 18 height 7
click at [636, 13] on button "Edit Purchase" at bounding box center [636, 9] width 38 height 10
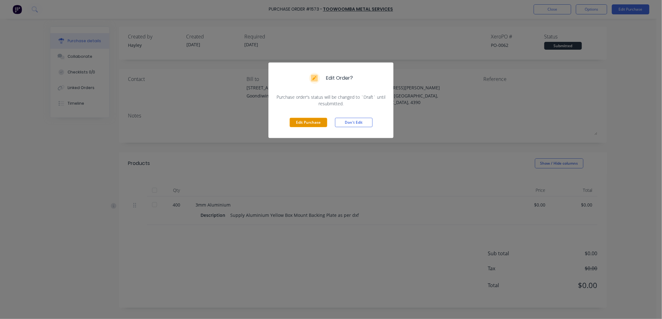
click at [308, 124] on button "Edit Purchase" at bounding box center [309, 122] width 38 height 9
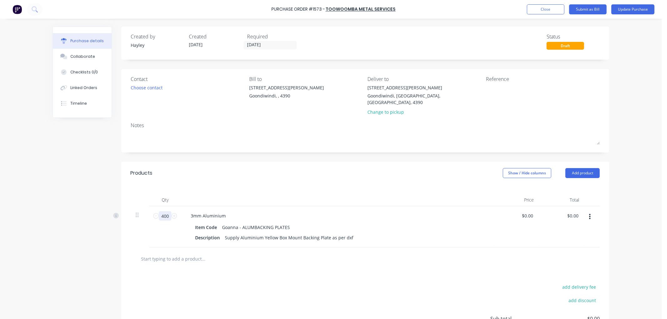
click at [166, 211] on input "400" at bounding box center [165, 215] width 13 height 9
type input "200"
click at [200, 254] on input "text" at bounding box center [203, 259] width 125 height 13
click at [627, 10] on button "Update Purchase" at bounding box center [632, 9] width 43 height 10
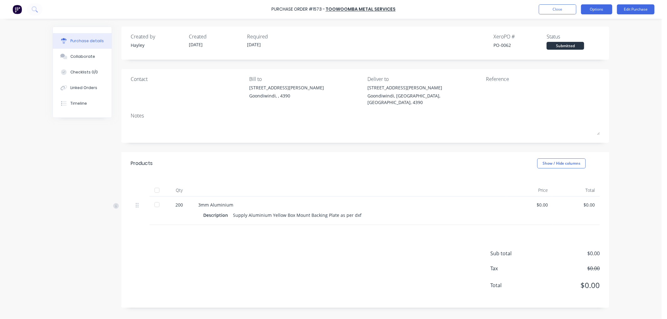
click at [599, 6] on button "Options" at bounding box center [596, 9] width 31 height 10
click at [589, 25] on div "Print / Email" at bounding box center [582, 25] width 48 height 9
click at [589, 45] on button "Without pricing" at bounding box center [582, 50] width 59 height 13
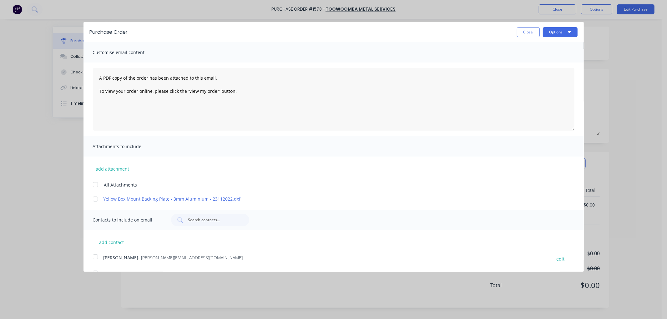
click at [97, 199] on div at bounding box center [95, 199] width 13 height 13
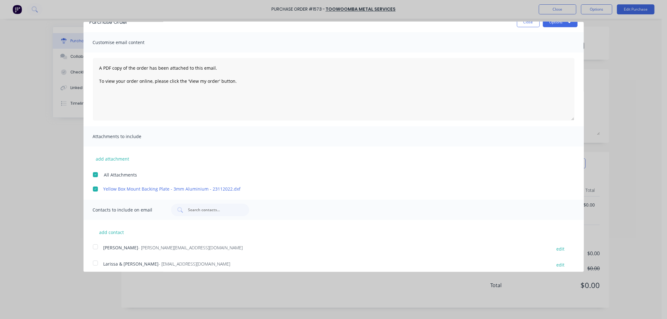
scroll to position [14, 0]
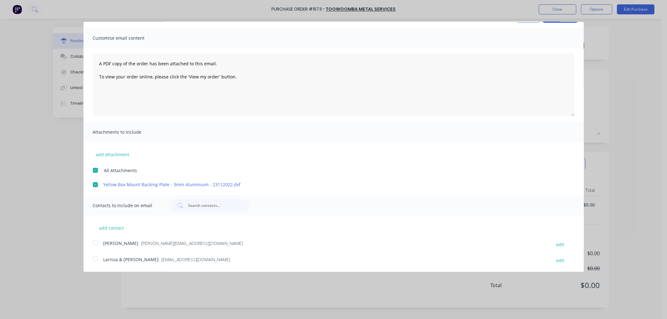
click at [94, 258] on div at bounding box center [95, 259] width 13 height 13
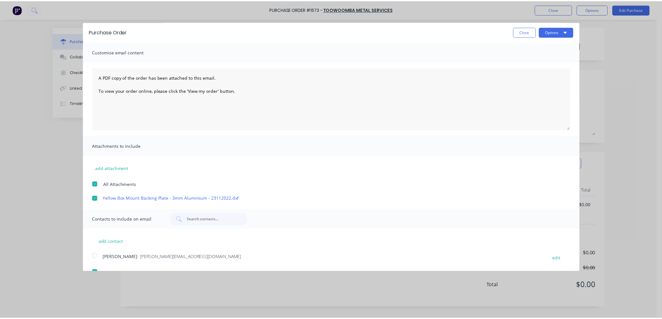
scroll to position [0, 0]
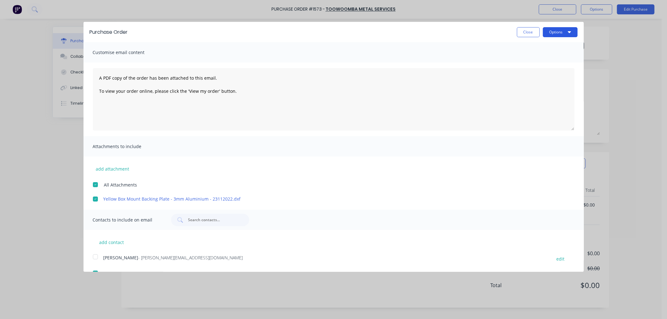
click at [560, 32] on button "Options" at bounding box center [560, 32] width 35 height 10
click at [537, 58] on div "Email" at bounding box center [548, 60] width 48 height 9
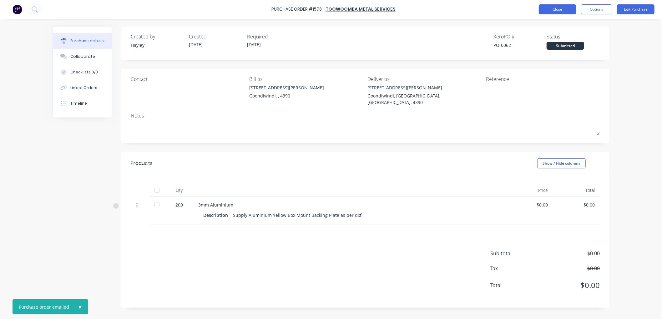
click at [564, 9] on button "Close" at bounding box center [558, 9] width 38 height 10
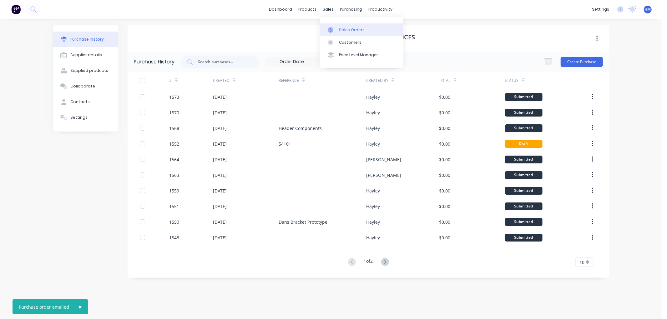
click at [347, 28] on div "Sales Orders" at bounding box center [352, 30] width 26 height 6
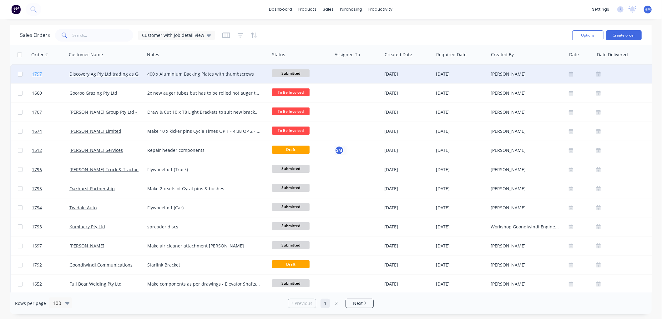
click at [56, 78] on link "1797" at bounding box center [51, 74] width 38 height 19
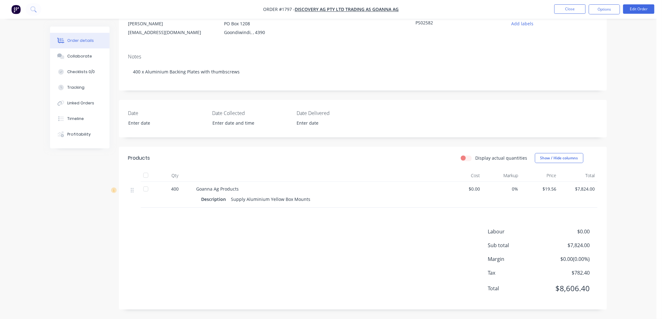
scroll to position [68, 0]
click at [642, 8] on button "Edit Order" at bounding box center [638, 8] width 31 height 9
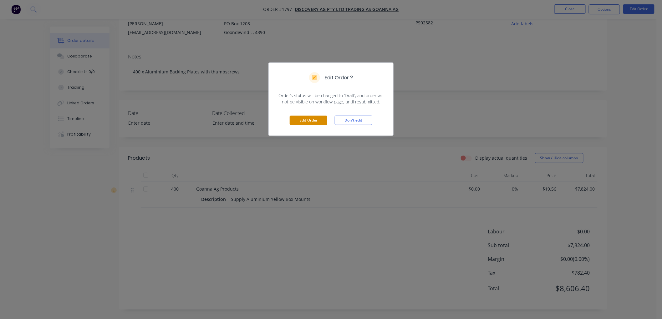
click at [308, 121] on button "Edit Order" at bounding box center [309, 120] width 38 height 9
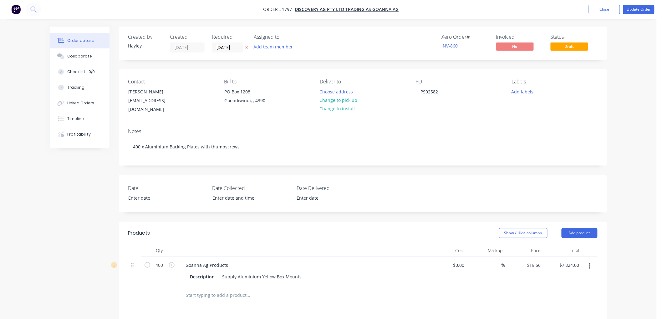
click at [216, 289] on input "text" at bounding box center [248, 295] width 125 height 13
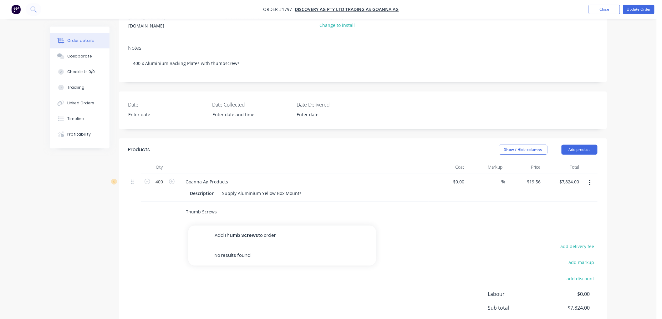
scroll to position [104, 0]
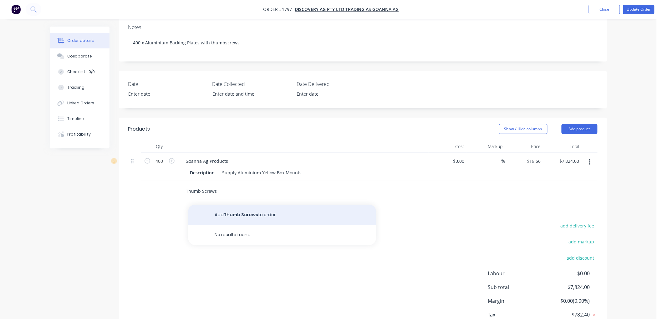
type input "Thumb Screws"
click at [249, 205] on button "Add Thumb Screws to order" at bounding box center [282, 215] width 188 height 20
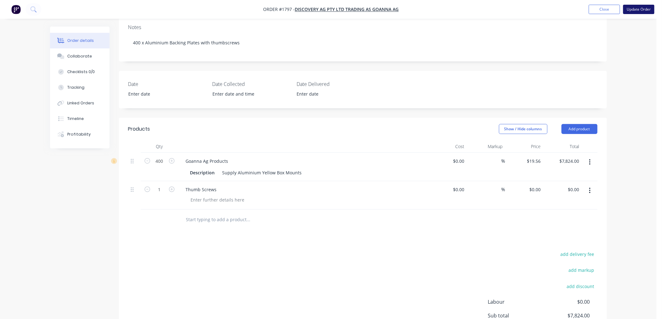
click at [633, 10] on button "Update Order" at bounding box center [638, 9] width 31 height 9
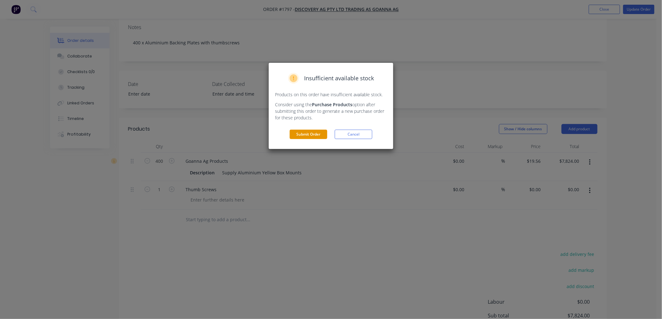
click at [305, 137] on button "Submit Order" at bounding box center [309, 134] width 38 height 9
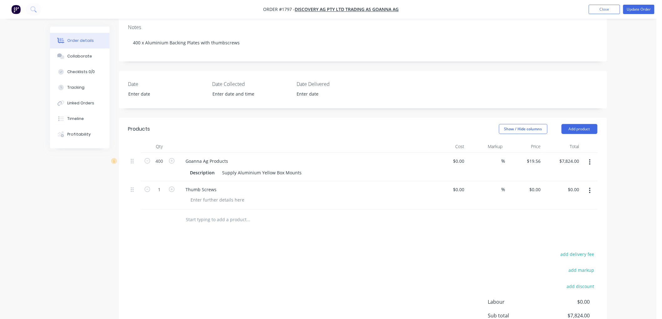
scroll to position [85, 0]
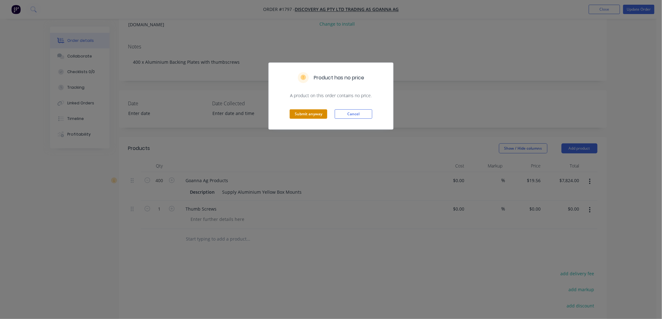
click at [320, 112] on button "Submit anyway" at bounding box center [309, 113] width 38 height 9
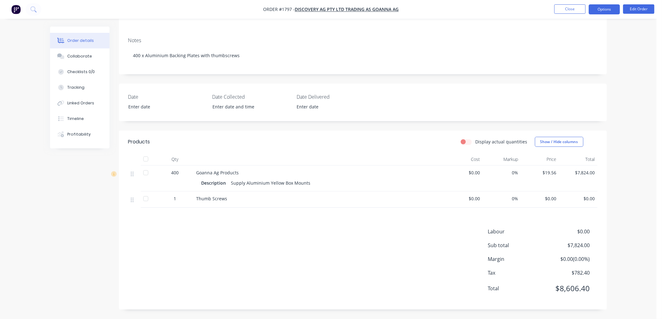
click at [606, 7] on button "Options" at bounding box center [603, 9] width 31 height 10
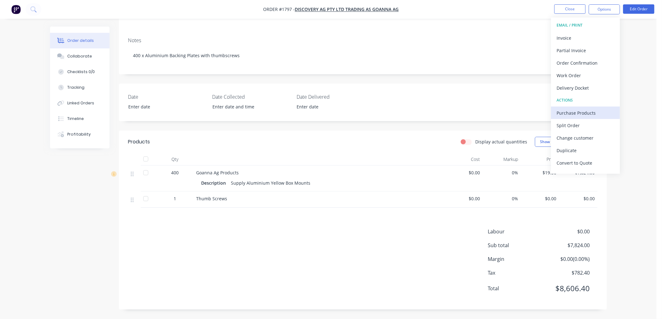
click at [585, 110] on div "Purchase Products" at bounding box center [586, 113] width 58 height 9
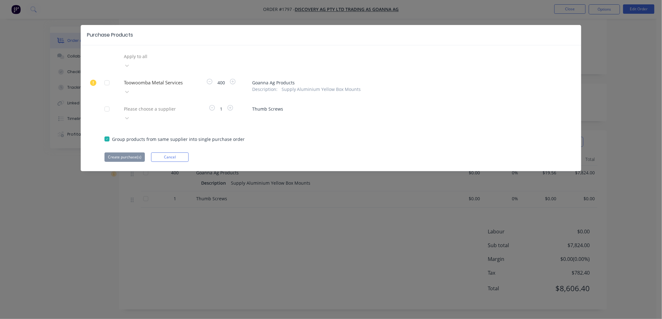
click at [107, 103] on div at bounding box center [107, 109] width 13 height 13
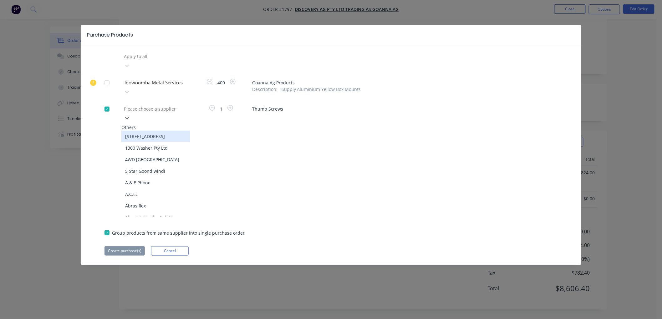
click at [149, 105] on div at bounding box center [168, 109] width 90 height 8
type input "bol"
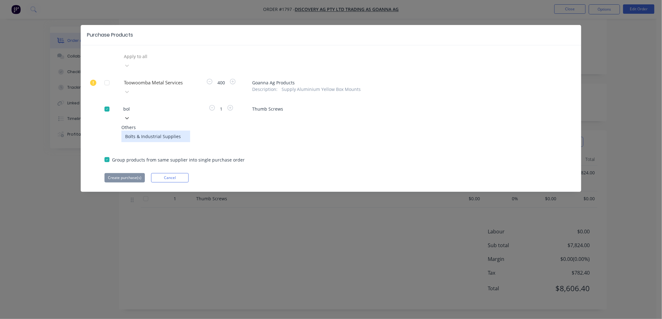
click at [157, 131] on div "Bolts & Industrial Supplies" at bounding box center [155, 137] width 69 height 12
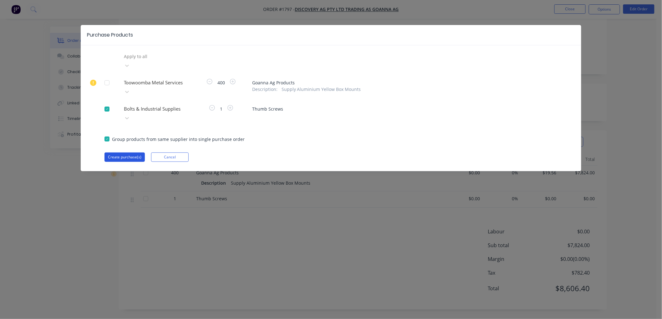
click at [127, 153] on button "Create purchase(s)" at bounding box center [124, 157] width 40 height 9
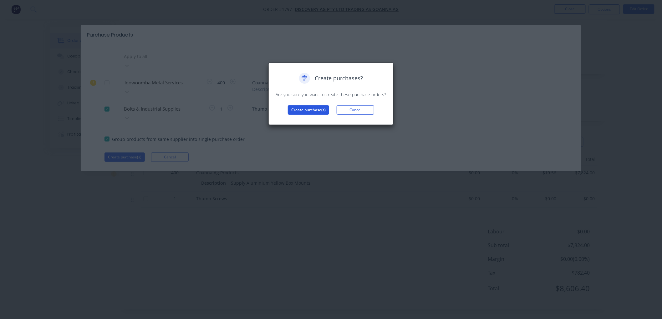
click at [303, 108] on button "Create purchase(s)" at bounding box center [308, 109] width 41 height 9
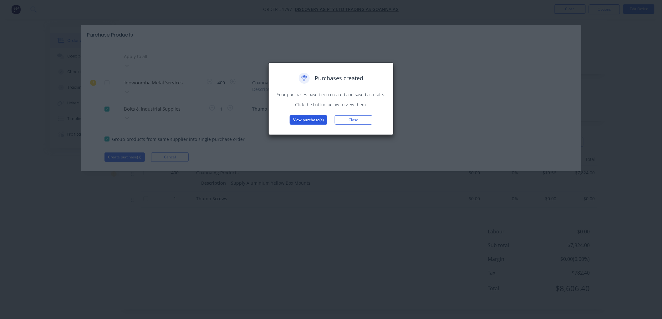
click at [318, 118] on button "View purchase(s)" at bounding box center [309, 119] width 38 height 9
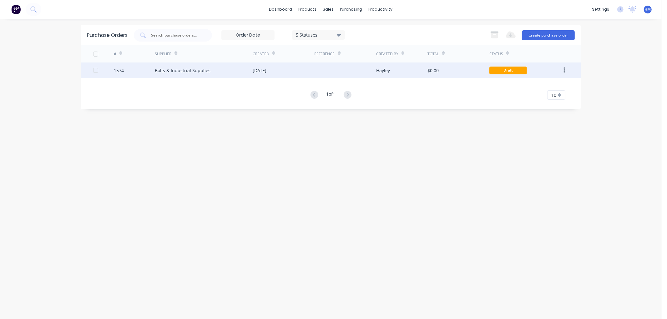
click at [195, 69] on div "Bolts & Industrial Supplies" at bounding box center [183, 70] width 56 height 7
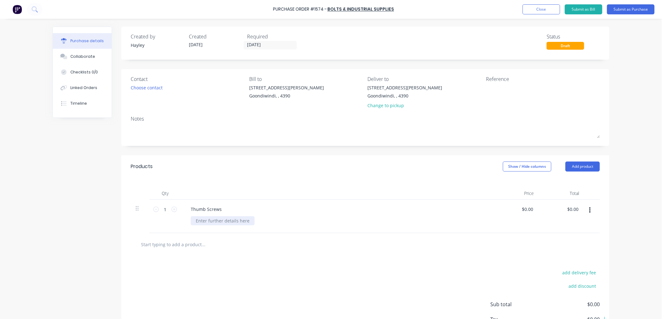
click at [211, 221] on div at bounding box center [223, 220] width 64 height 9
click at [162, 211] on input "1" at bounding box center [165, 209] width 13 height 9
type input "800"
click at [201, 220] on div at bounding box center [223, 220] width 64 height 9
click at [586, 164] on button "Add product" at bounding box center [582, 167] width 34 height 10
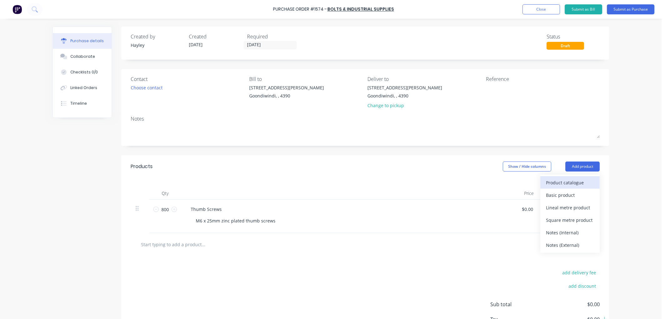
click at [565, 187] on div "Product catalogue" at bounding box center [570, 182] width 48 height 9
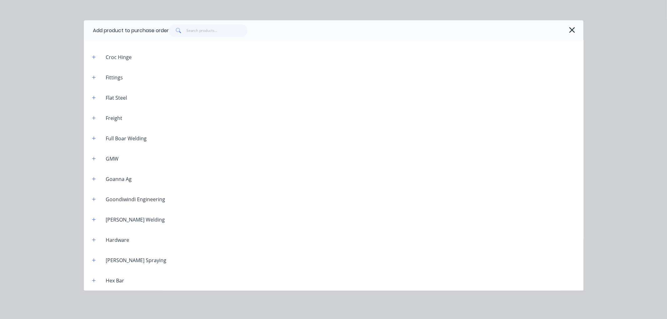
scroll to position [278, 0]
click at [96, 117] on button "button" at bounding box center [94, 119] width 8 height 8
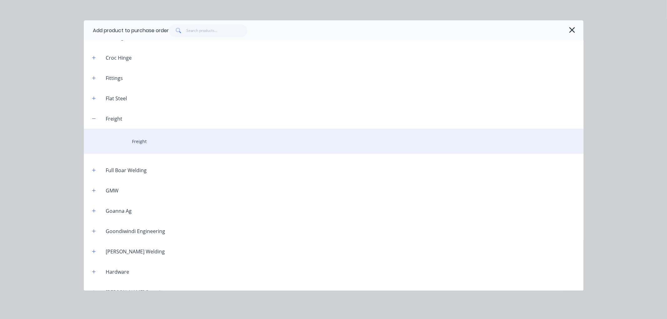
click at [136, 143] on div "Freight" at bounding box center [334, 141] width 500 height 25
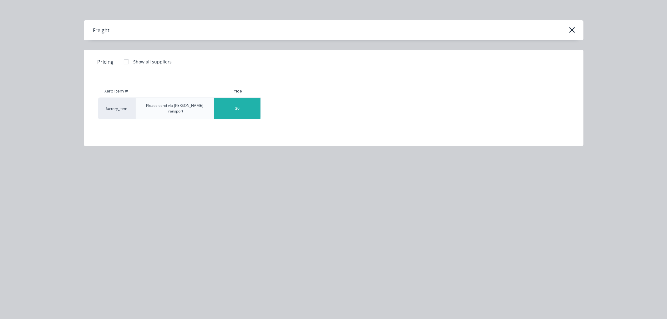
click at [218, 106] on div "$0" at bounding box center [237, 108] width 46 height 21
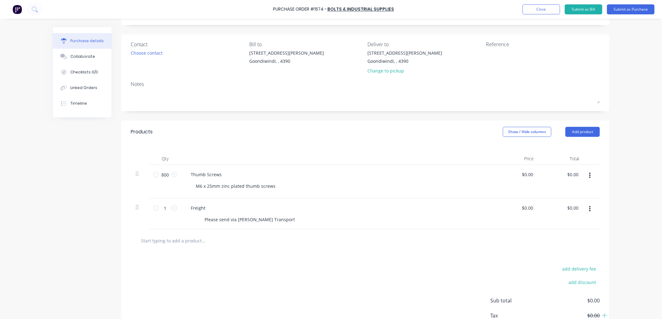
scroll to position [0, 0]
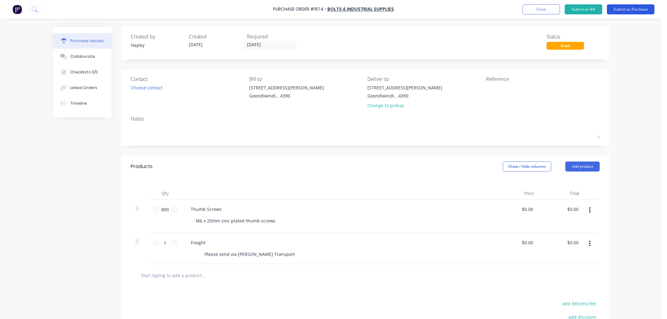
click at [642, 8] on button "Submit as Purchase" at bounding box center [631, 9] width 48 height 10
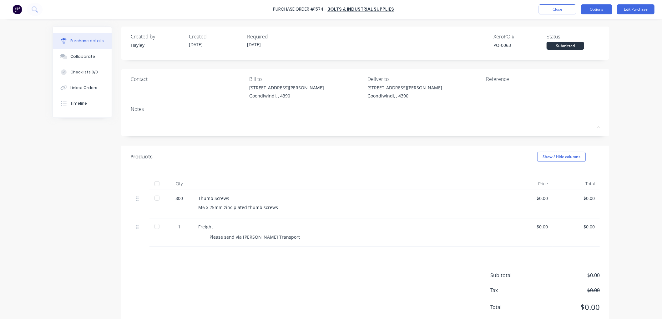
click at [604, 8] on button "Options" at bounding box center [596, 9] width 31 height 10
click at [583, 29] on div "Print / Email" at bounding box center [582, 25] width 48 height 9
click at [581, 49] on div "Without pricing" at bounding box center [582, 50] width 48 height 9
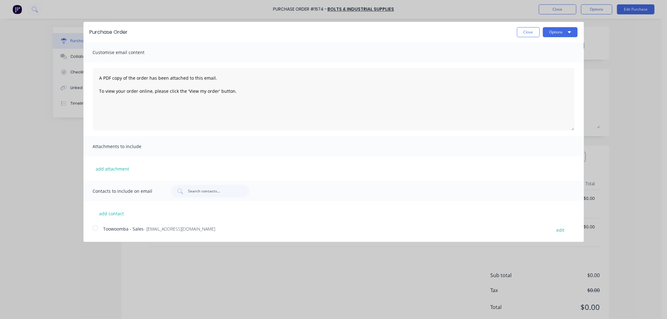
click at [98, 226] on div at bounding box center [95, 228] width 13 height 13
drag, startPoint x: 558, startPoint y: 28, endPoint x: 559, endPoint y: 34, distance: 6.4
click at [558, 28] on button "Options" at bounding box center [560, 32] width 35 height 10
click at [534, 61] on div "Email" at bounding box center [548, 60] width 48 height 9
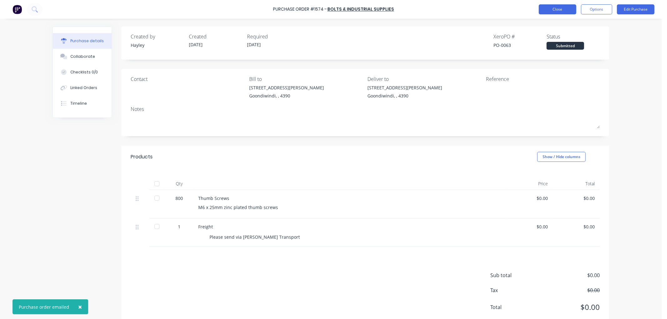
click at [552, 12] on button "Close" at bounding box center [558, 9] width 38 height 10
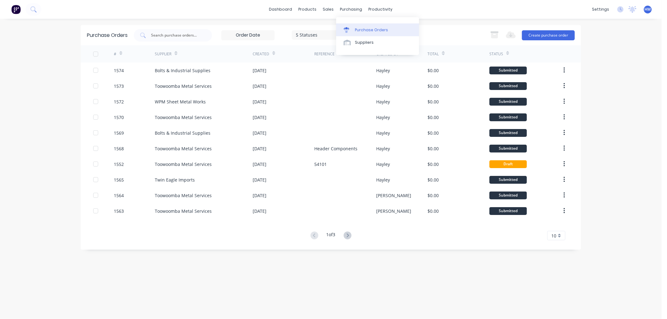
click at [376, 29] on div "Purchase Orders" at bounding box center [371, 30] width 33 height 6
click at [333, 32] on div "Product Catalogue" at bounding box center [335, 30] width 39 height 6
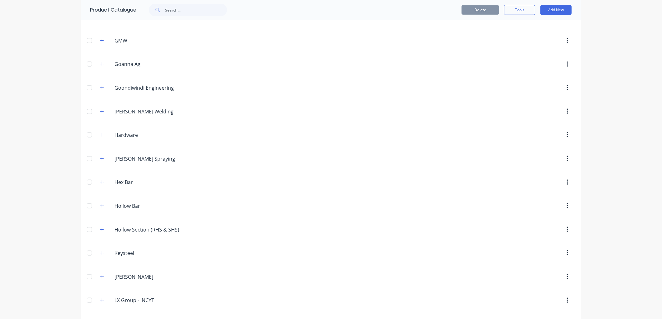
scroll to position [452, 0]
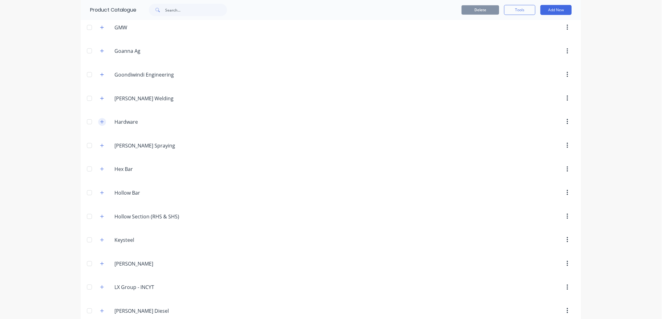
click at [100, 121] on icon "button" at bounding box center [102, 122] width 4 height 4
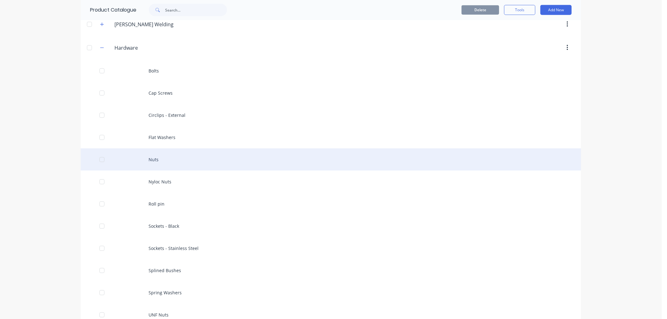
scroll to position [521, 0]
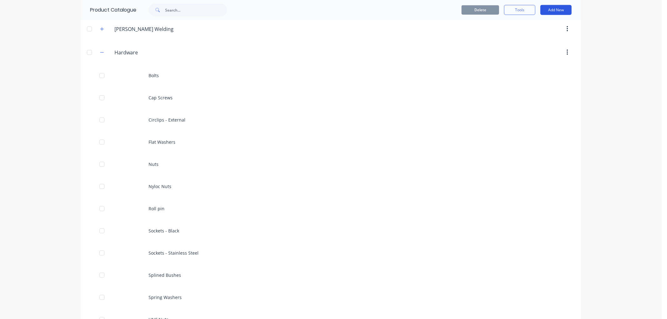
click at [557, 13] on button "Add New" at bounding box center [555, 10] width 31 height 10
click at [538, 35] on div "Product" at bounding box center [542, 38] width 48 height 9
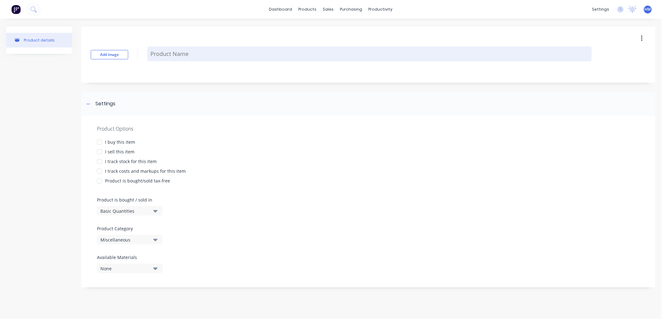
click at [174, 52] on textarea at bounding box center [369, 54] width 444 height 15
type textarea "x"
type textarea "t"
type textarea "x"
type textarea "tH"
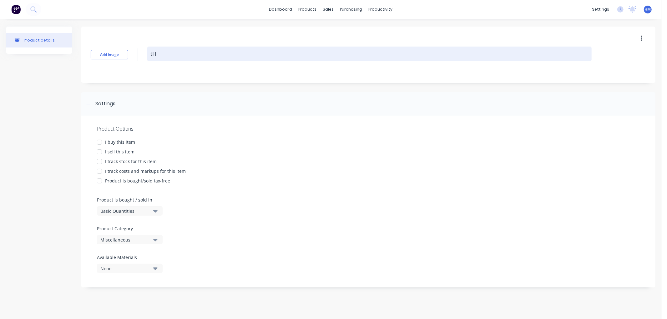
type textarea "x"
type textarea "tHU"
type textarea "x"
type textarea "tH"
type textarea "x"
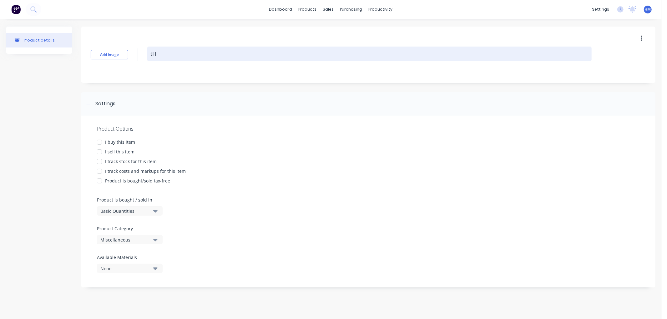
type textarea "t"
type textarea "x"
type textarea "T"
type textarea "x"
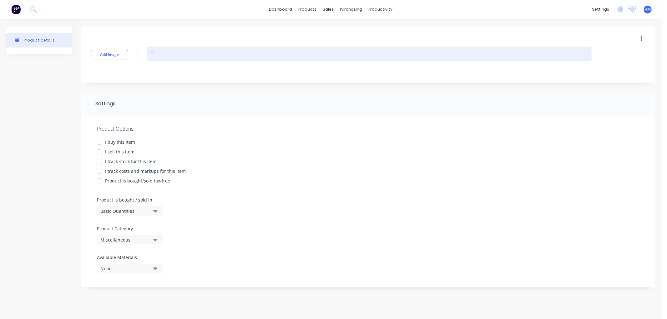
type textarea "Th"
type textarea "x"
type textarea "Thu"
type textarea "x"
type textarea "Thum"
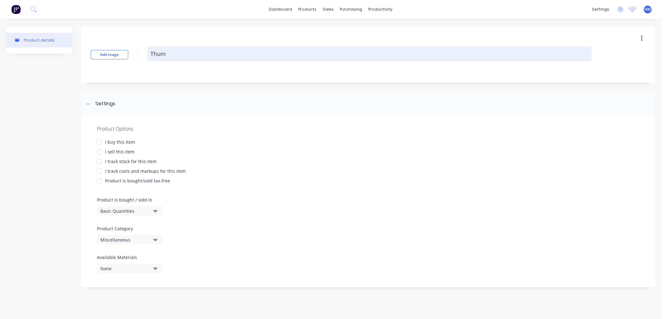
type textarea "x"
type textarea "Thum"
type textarea "x"
type textarea "Thum"
type textarea "x"
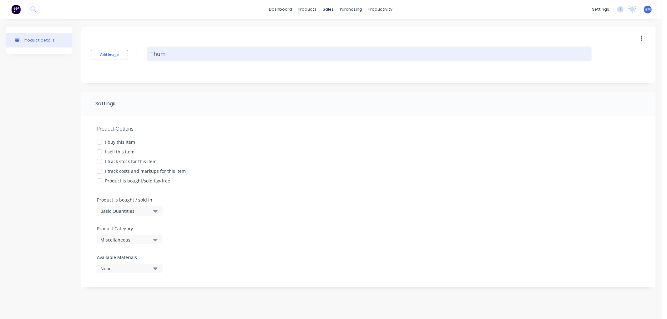
type textarea "Thumb"
type textarea "x"
type textarea "Thumb"
type textarea "x"
type textarea "Thumb S"
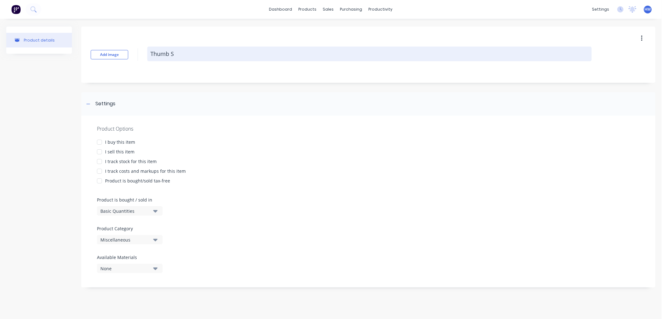
type textarea "x"
type textarea "Thumb Sc"
type textarea "x"
type textarea "Thumb Scr"
type textarea "x"
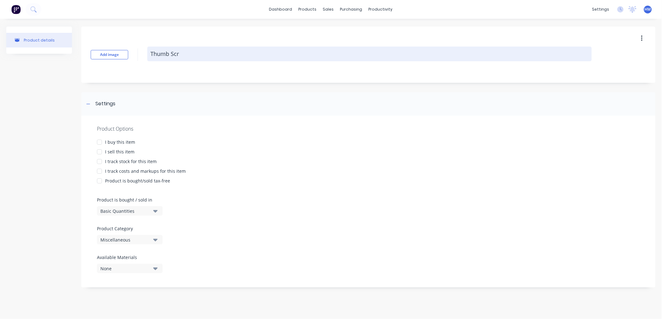
type textarea "Thumb Scre"
type textarea "x"
type textarea "Thumb Screw"
type textarea "x"
type textarea "Thumb Screws"
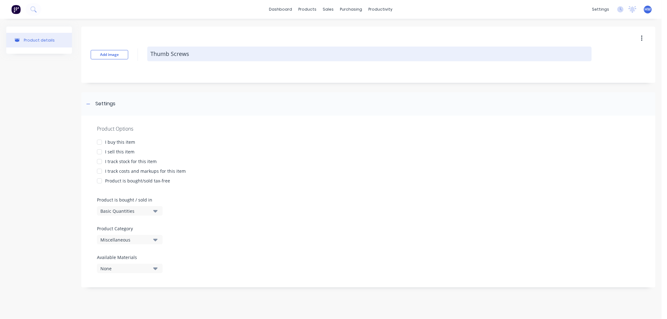
type textarea "x"
type textarea "Thumb Screwsz"
type textarea "x"
type textarea "Thumb Screws"
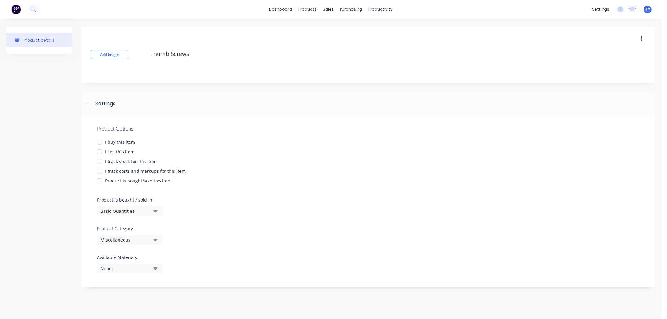
click at [103, 142] on div at bounding box center [99, 142] width 13 height 13
click at [101, 148] on div at bounding box center [99, 152] width 13 height 13
click at [99, 159] on div at bounding box center [99, 161] width 13 height 13
click at [98, 169] on div at bounding box center [99, 171] width 13 height 13
type textarea "x"
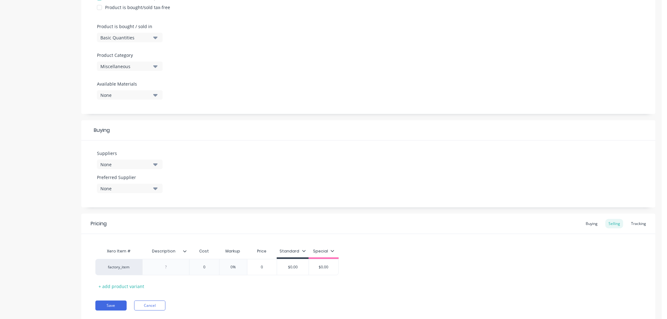
scroll to position [192, 0]
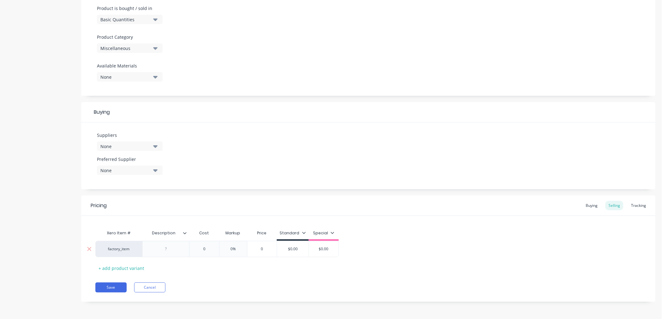
type textarea "Thumb Screws"
type textarea "x"
type textarea "Thumb Screws"
click at [174, 251] on div at bounding box center [165, 249] width 31 height 8
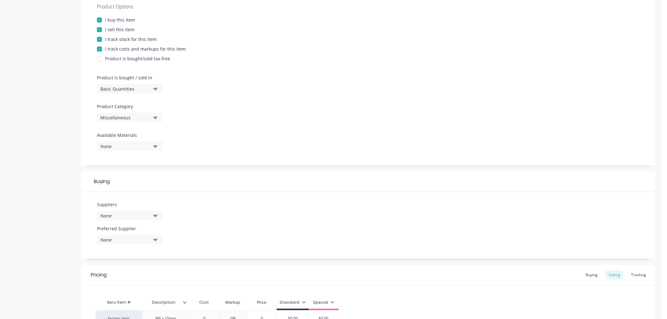
scroll to position [88, 0]
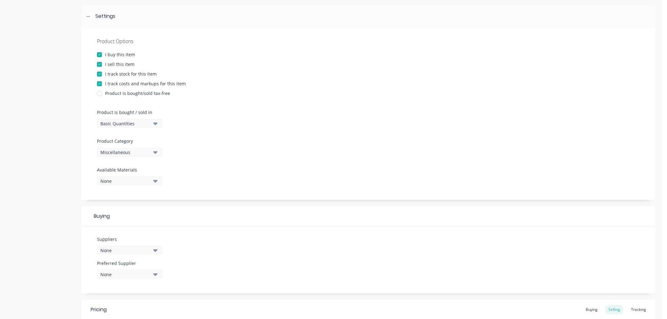
type textarea "x"
click at [132, 149] on div "Miscellaneous" at bounding box center [125, 152] width 50 height 7
click at [129, 170] on Category "text" at bounding box center [148, 171] width 66 height 13
type Category "hard"
click at [133, 186] on div "Hardware" at bounding box center [144, 186] width 94 height 13
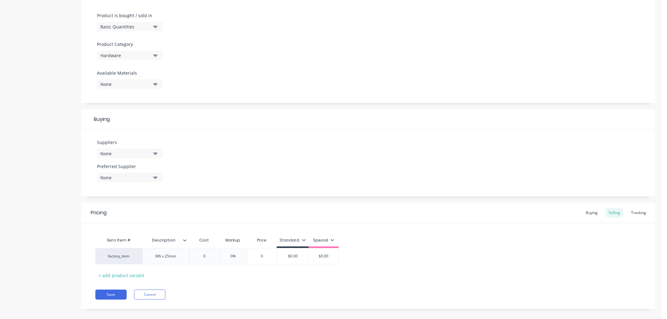
scroll to position [192, 0]
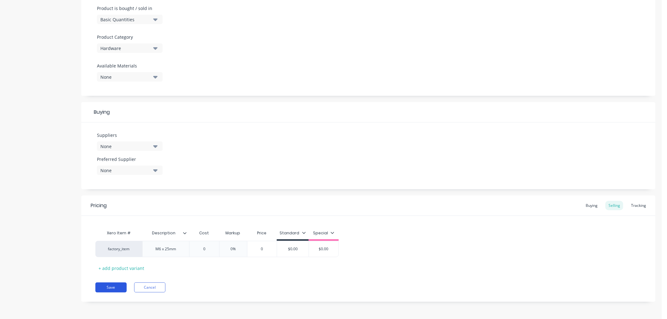
click at [118, 289] on button "Save" at bounding box center [110, 288] width 31 height 10
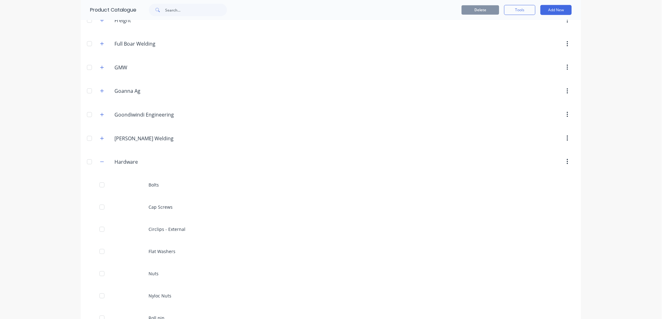
scroll to position [417, 0]
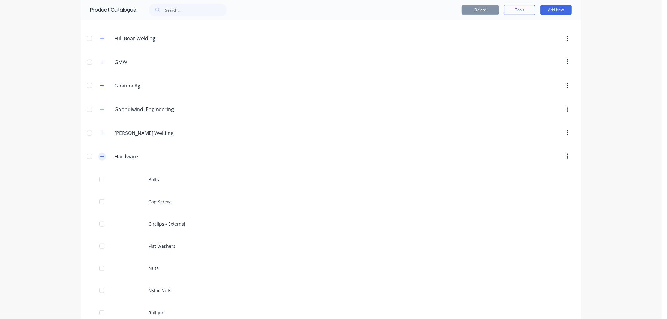
click at [100, 159] on icon "button" at bounding box center [102, 156] width 4 height 4
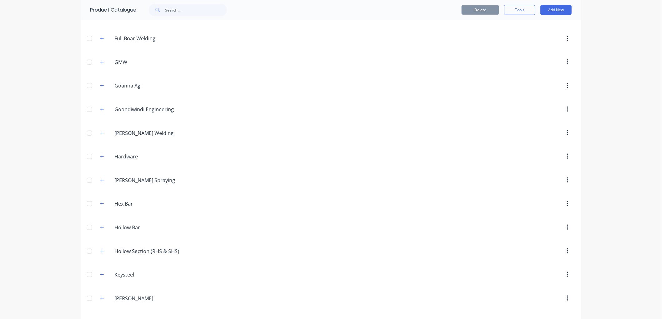
scroll to position [452, 0]
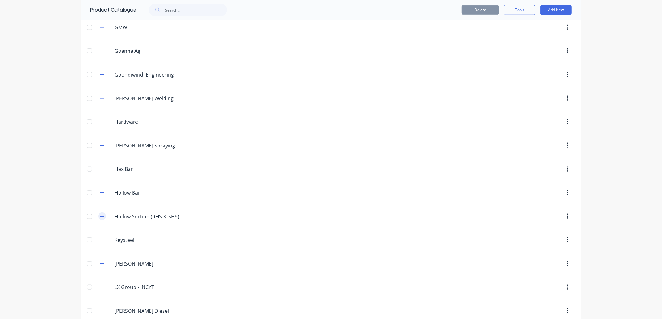
click at [101, 219] on icon "button" at bounding box center [102, 217] width 4 height 4
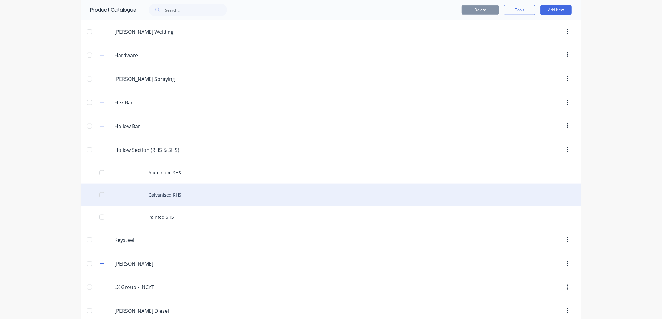
scroll to position [521, 0]
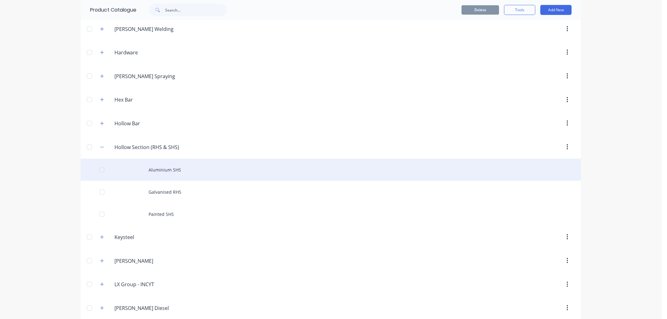
click at [162, 174] on div "Aluminium SHS" at bounding box center [331, 170] width 500 height 22
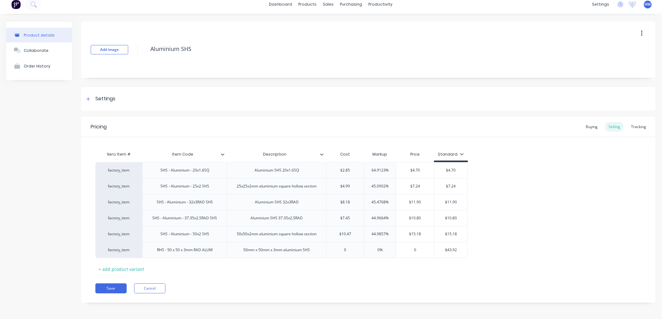
scroll to position [6, 0]
click at [135, 269] on div "+ add product variant" at bounding box center [121, 269] width 52 height 10
type textarea "x"
click at [180, 267] on div at bounding box center [184, 265] width 31 height 8
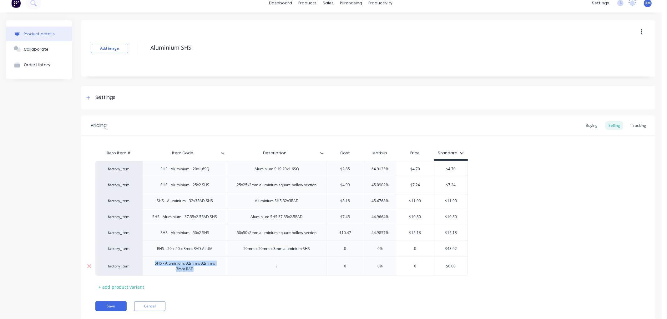
drag, startPoint x: 199, startPoint y: 271, endPoint x: 152, endPoint y: 265, distance: 47.6
click at [152, 265] on div "SHS - Aluminium: 32mm x 32mm x 3mm RAD" at bounding box center [184, 267] width 79 height 14
copy div "SHS - Aluminium: 32mm x 32mm x 3mm RAD"
click at [260, 267] on div at bounding box center [276, 266] width 99 height 19
type textarea "x"
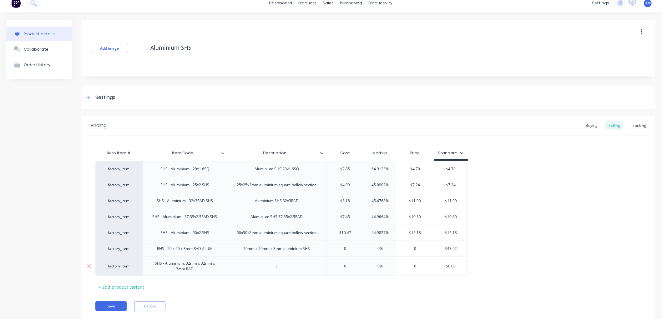
click at [281, 267] on div at bounding box center [276, 266] width 31 height 8
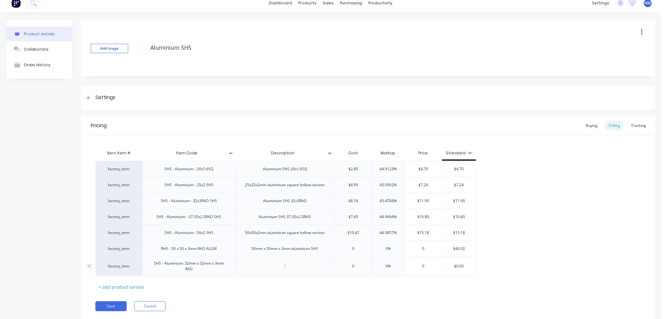
paste div
drag, startPoint x: 317, startPoint y: 267, endPoint x: 327, endPoint y: 263, distance: 10.6
click at [317, 267] on div "SHS - Aluminium: 32mm x 32mm x 3mm RAD" at bounding box center [284, 266] width 88 height 8
click at [225, 266] on div "SHS - Aluminium: 32mm x 32mm x 3mm RAD" at bounding box center [189, 267] width 88 height 14
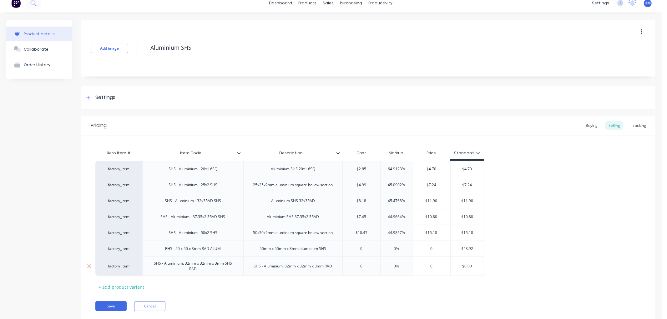
click at [317, 267] on div "SHS - Aluminium: 32mm x 32mm x 3mm RAD" at bounding box center [293, 266] width 88 height 8
click at [116, 305] on button "Save" at bounding box center [110, 306] width 31 height 10
type textarea "x"
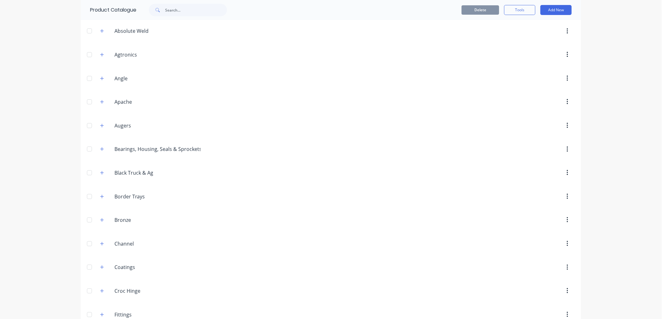
scroll to position [104, 0]
